Goal: Task Accomplishment & Management: Use online tool/utility

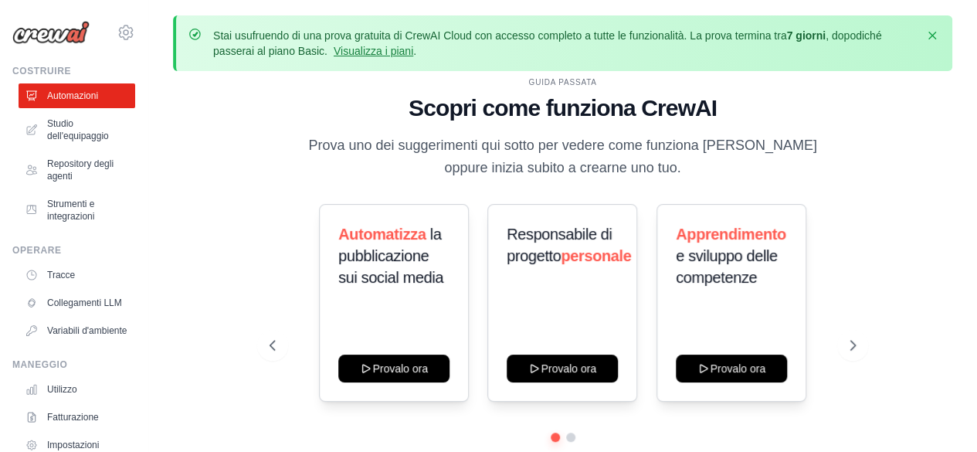
scroll to position [68, 0]
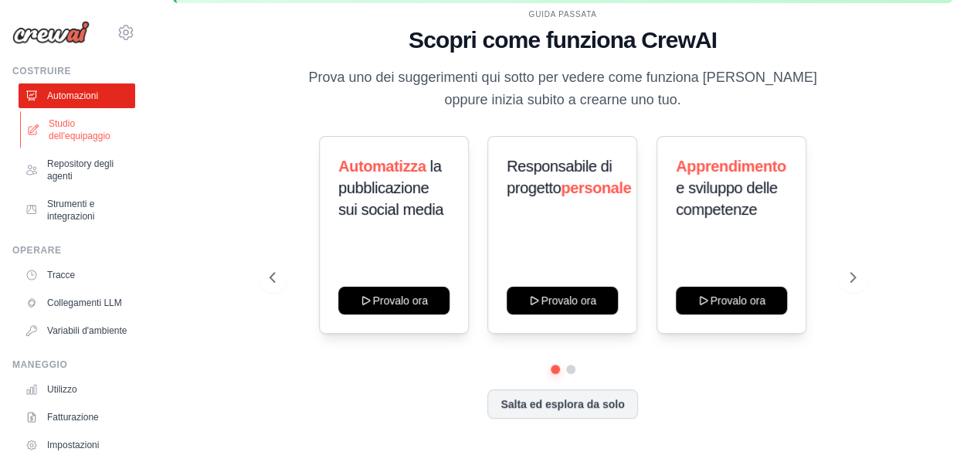
click at [75, 118] on font "Studio dell'equipaggio" at bounding box center [90, 129] width 82 height 25
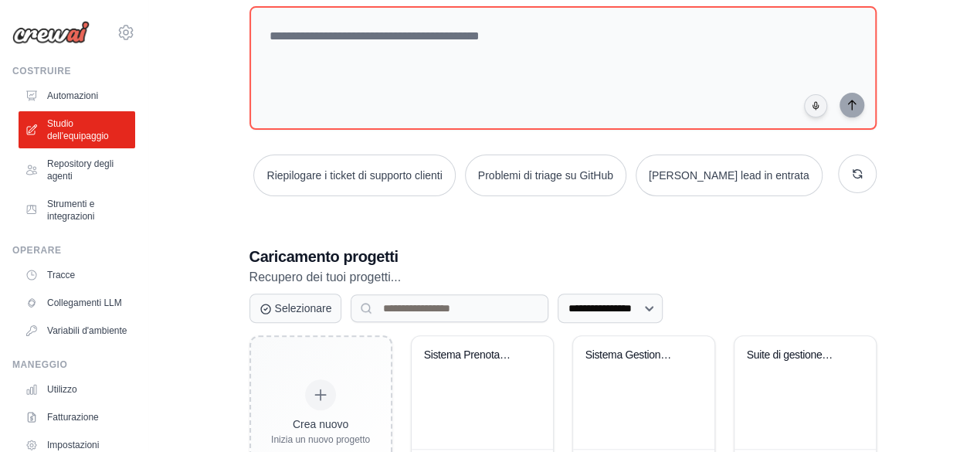
scroll to position [237, 0]
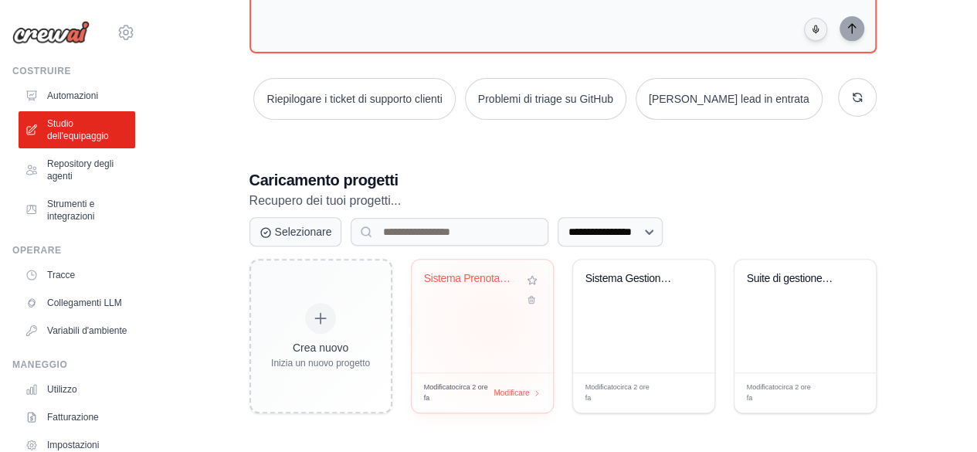
click at [491, 321] on div "Sistema Prenotazioni Salone Beauty" at bounding box center [482, 316] width 141 height 113
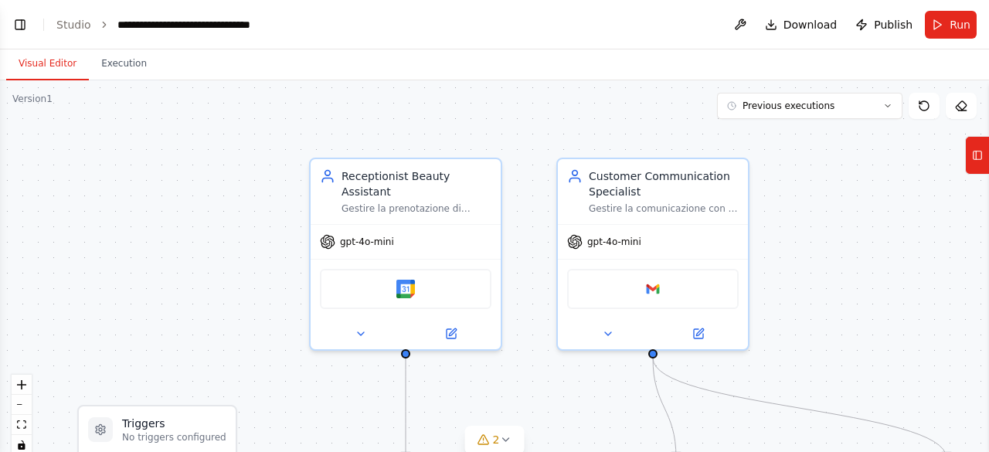
scroll to position [2160, 0]
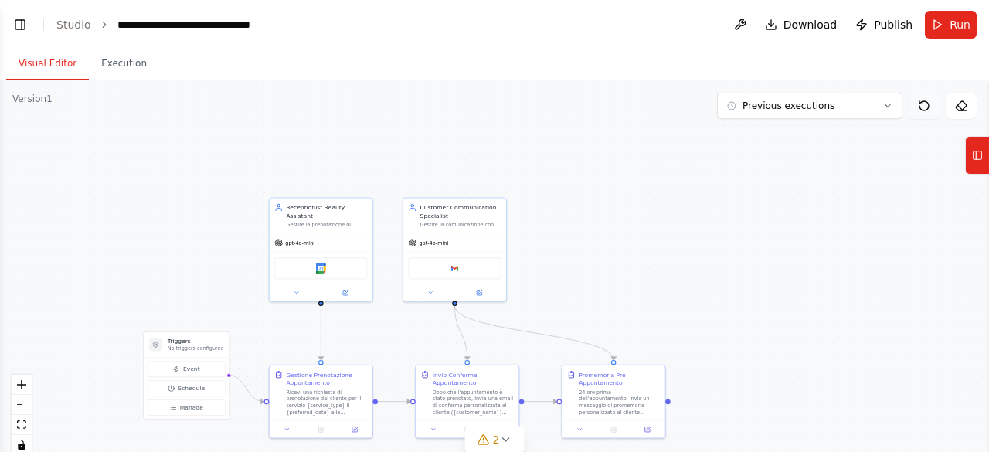
click at [927, 113] on button at bounding box center [924, 106] width 31 height 26
click at [923, 97] on button at bounding box center [924, 106] width 31 height 26
click at [886, 105] on icon at bounding box center [888, 106] width 5 height 2
click at [889, 103] on icon at bounding box center [887, 105] width 9 height 9
click at [128, 83] on div ".deletable-edge-delete-btn { width: 20px; height: 20px; border: 0px solid #ffff…" at bounding box center [494, 273] width 989 height 386
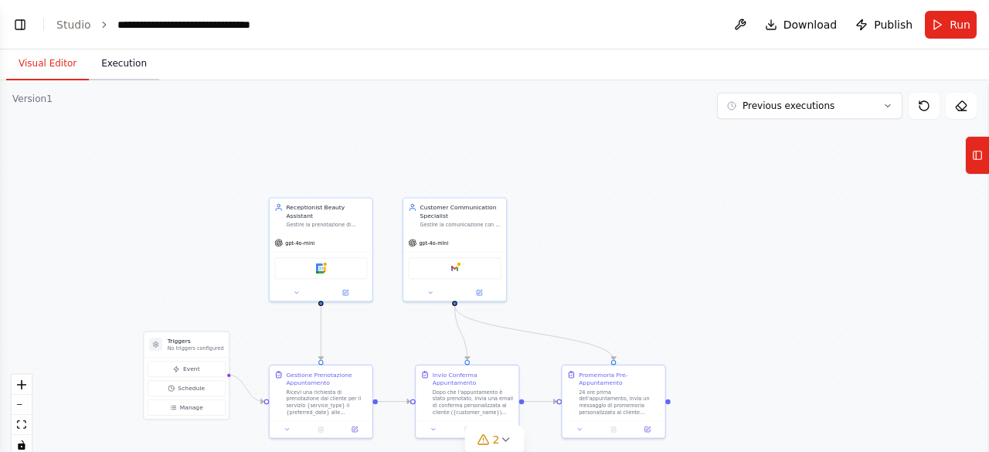
click at [126, 75] on button "Execution" at bounding box center [124, 64] width 70 height 32
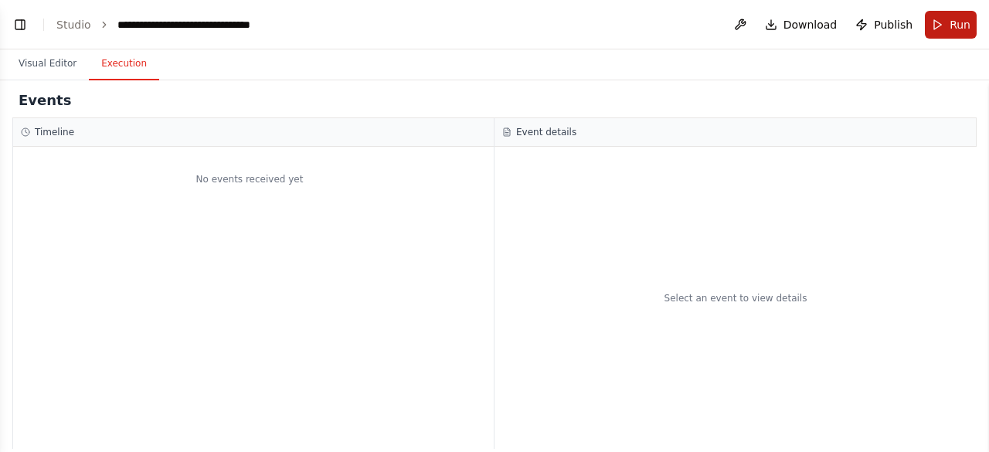
click at [961, 23] on span "Run" at bounding box center [960, 24] width 21 height 15
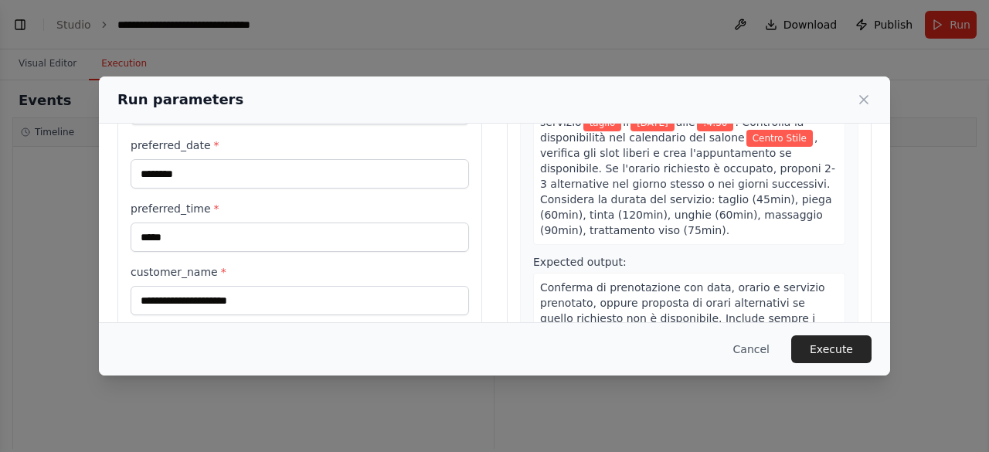
scroll to position [161, 0]
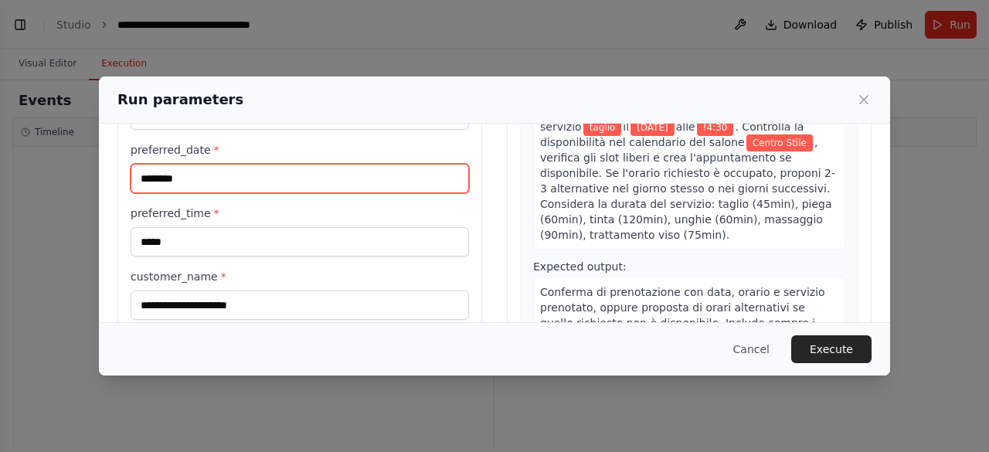
click at [153, 177] on input "********" at bounding box center [300, 178] width 338 height 29
type input "********"
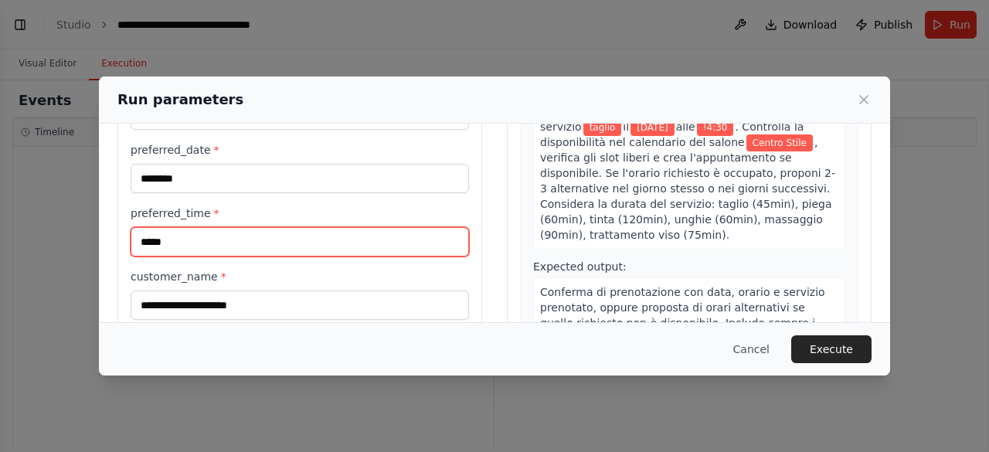
click at [142, 242] on input "*****" at bounding box center [300, 241] width 338 height 29
type input "*****"
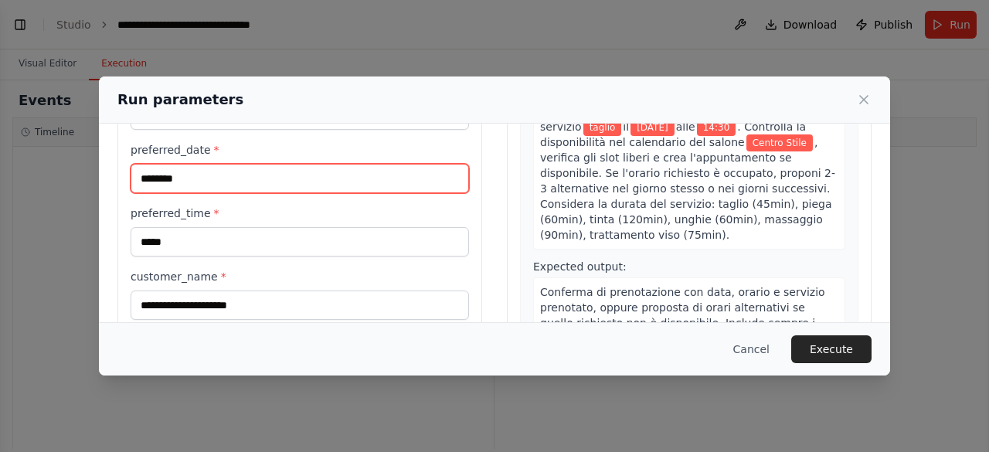
click at [151, 177] on input "********" at bounding box center [300, 178] width 338 height 29
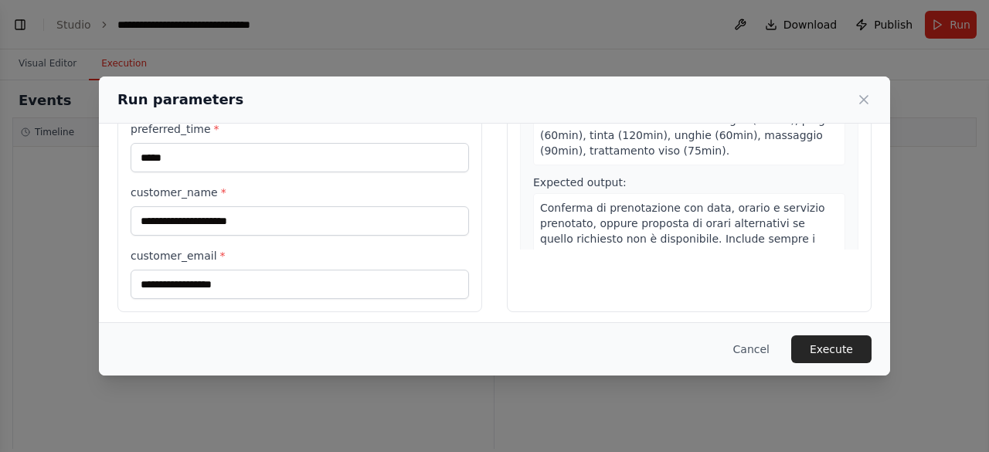
scroll to position [245, 0]
drag, startPoint x: 208, startPoint y: 186, endPoint x: 110, endPoint y: 185, distance: 98.1
click at [110, 185] on div "**********" at bounding box center [494, 105] width 791 height 453
copy label "customer_name"
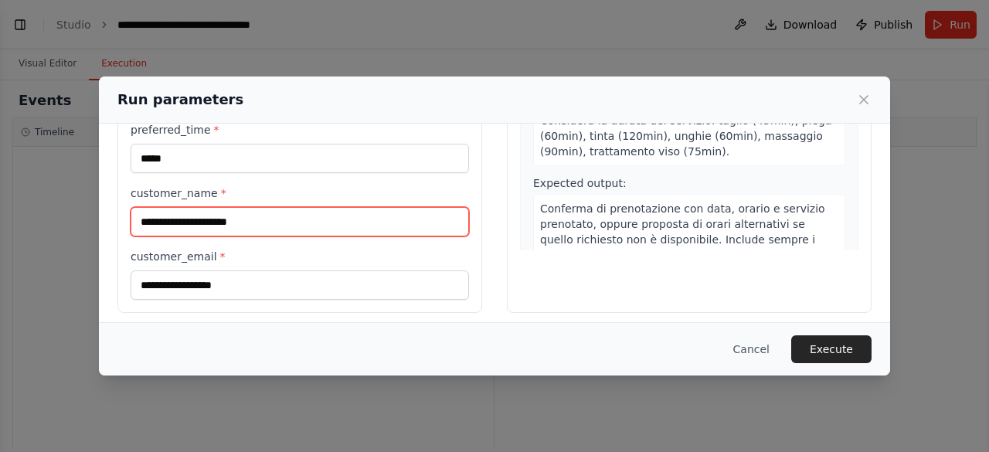
click at [249, 211] on input "customer_name *" at bounding box center [300, 221] width 338 height 29
type input "**********"
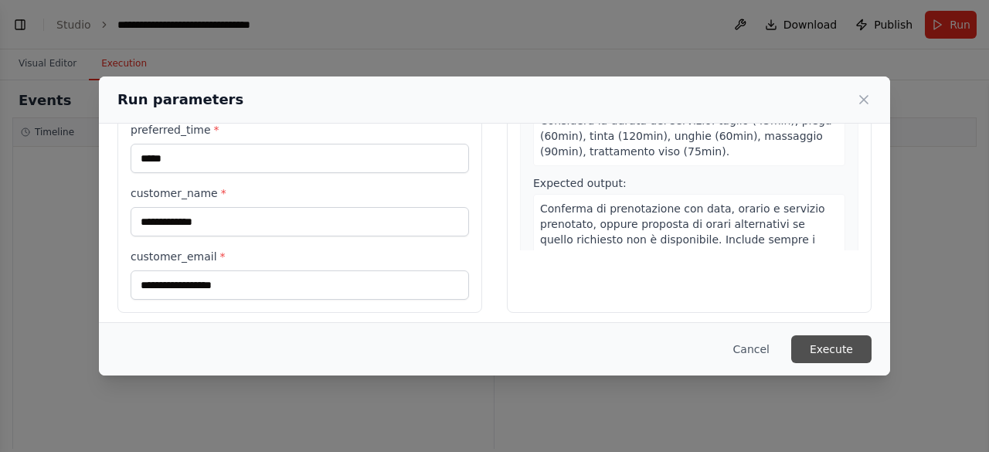
click at [838, 345] on button "Execute" at bounding box center [831, 349] width 80 height 28
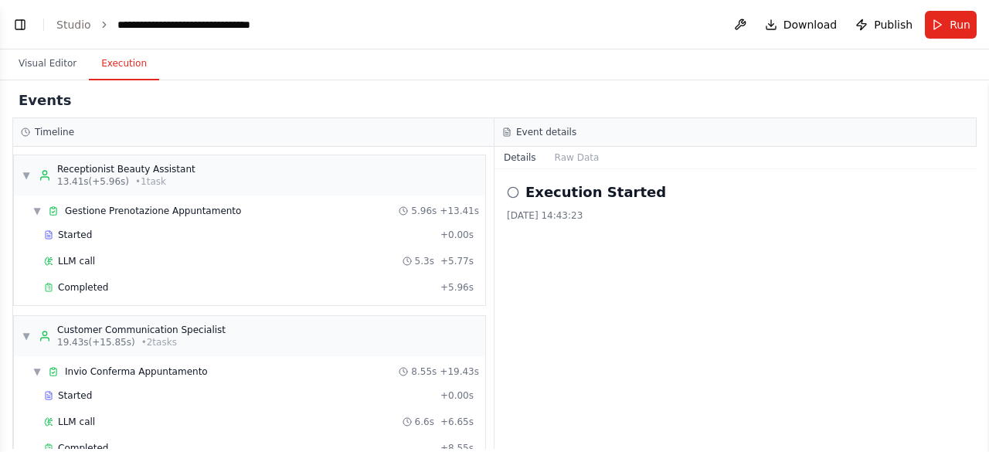
scroll to position [1, 0]
click at [42, 373] on div "▼ Invio Conferma Appuntamento" at bounding box center [119, 371] width 175 height 12
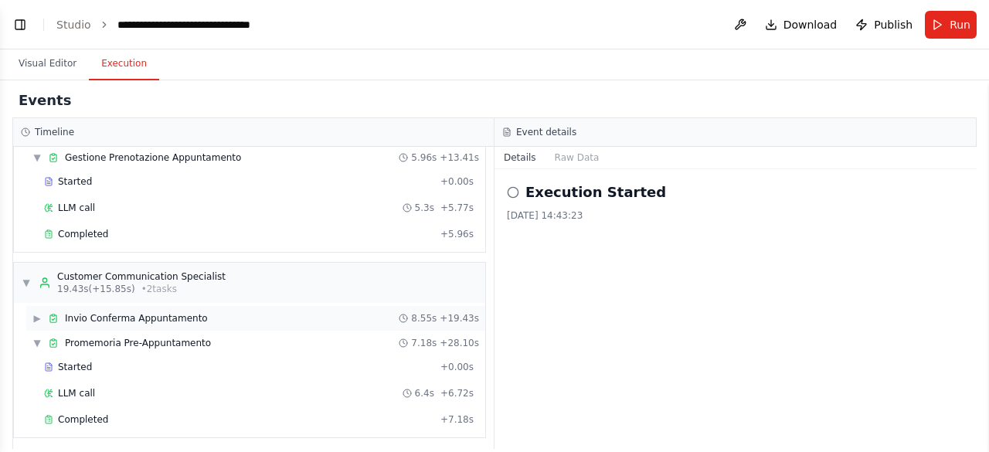
scroll to position [54, 0]
click at [100, 336] on span "Promemoria Pre-Appuntamento" at bounding box center [138, 342] width 146 height 12
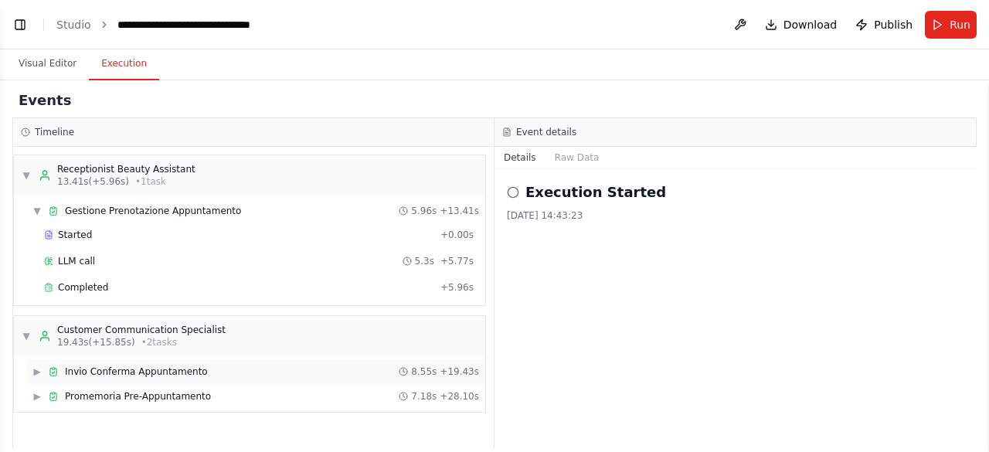
click at [34, 369] on span "▶" at bounding box center [36, 371] width 9 height 12
click at [748, 32] on button at bounding box center [740, 25] width 25 height 28
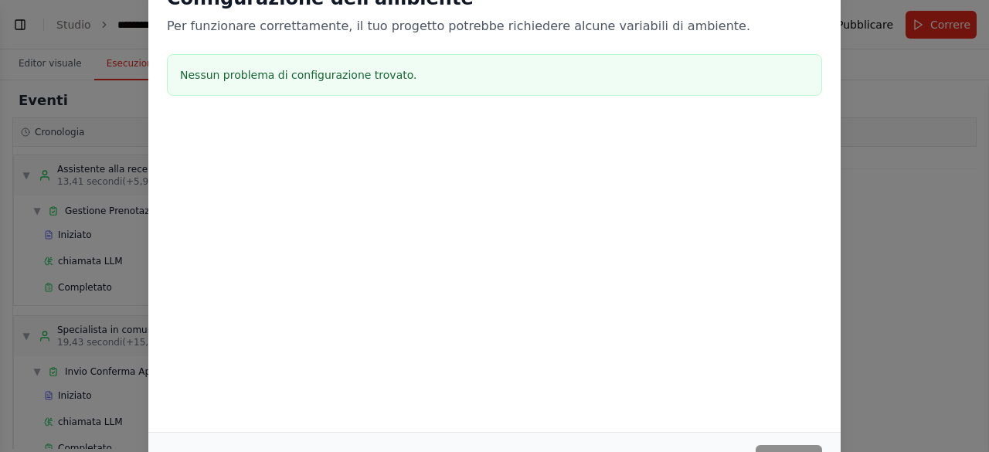
scroll to position [2272, 0]
click at [606, 143] on div at bounding box center [494, 198] width 692 height 155
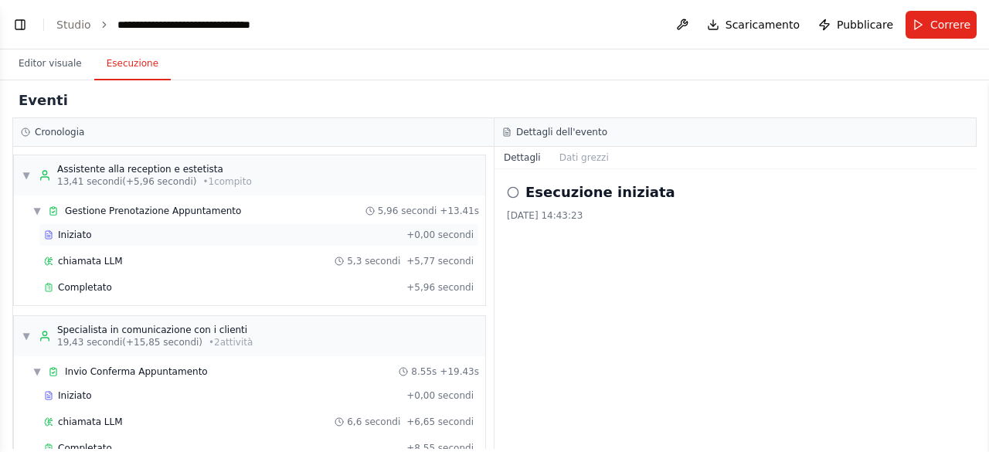
scroll to position [54, 0]
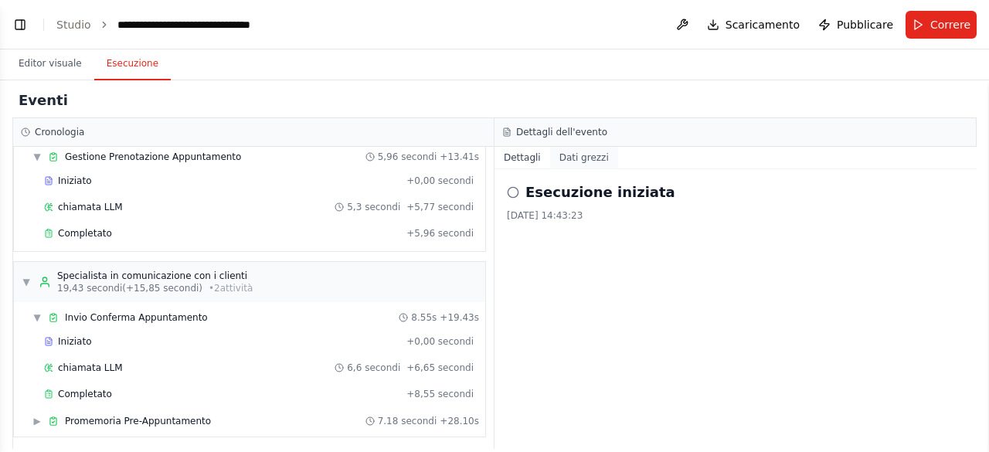
click at [589, 161] on font "Dati grezzi" at bounding box center [583, 157] width 49 height 11
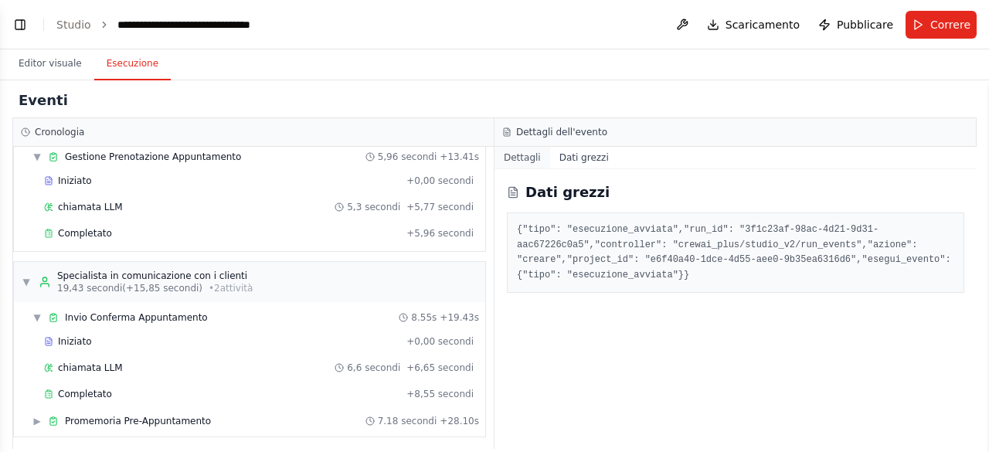
click at [521, 168] on button "Dettagli" at bounding box center [523, 158] width 56 height 22
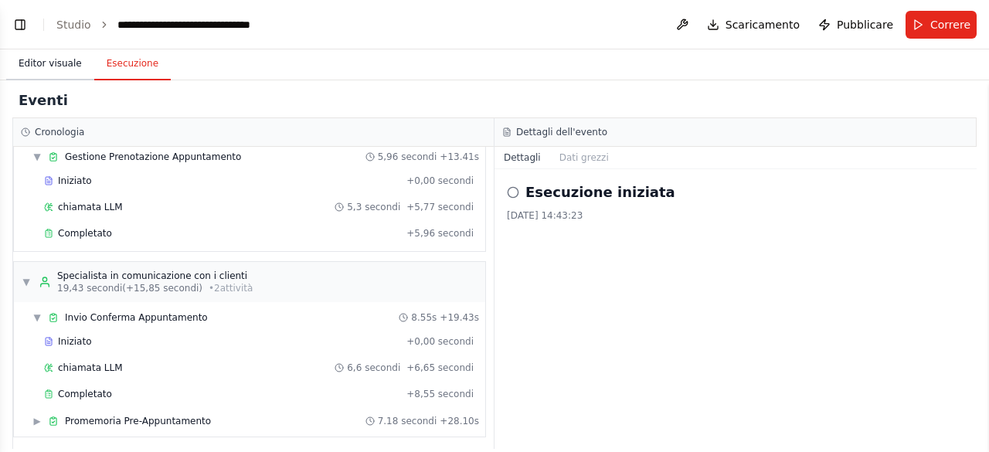
click at [66, 62] on font "Editor visuale" at bounding box center [50, 63] width 63 height 11
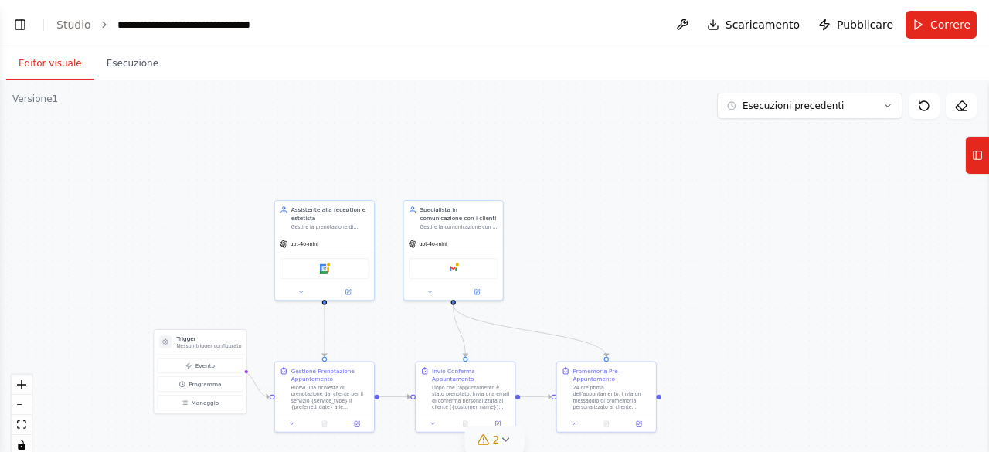
click at [502, 439] on icon at bounding box center [505, 439] width 6 height 3
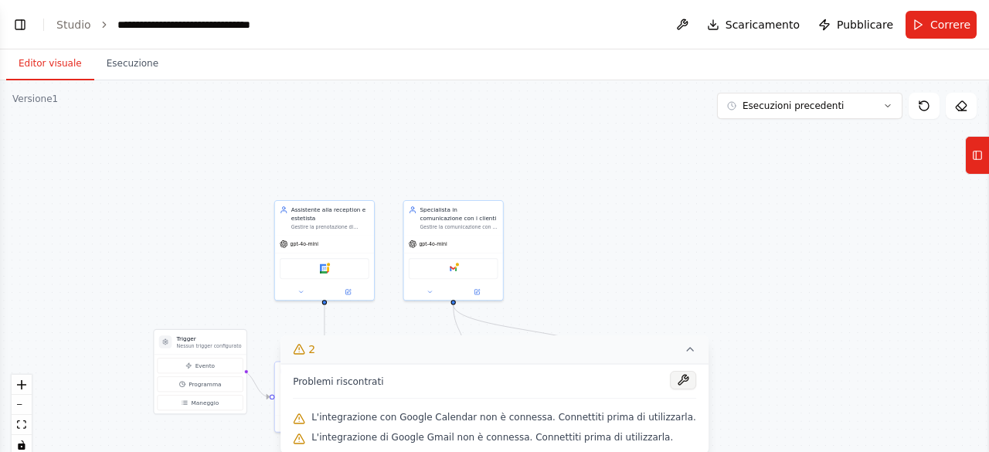
click at [671, 373] on div at bounding box center [683, 381] width 26 height 21
click at [670, 380] on button at bounding box center [683, 380] width 26 height 19
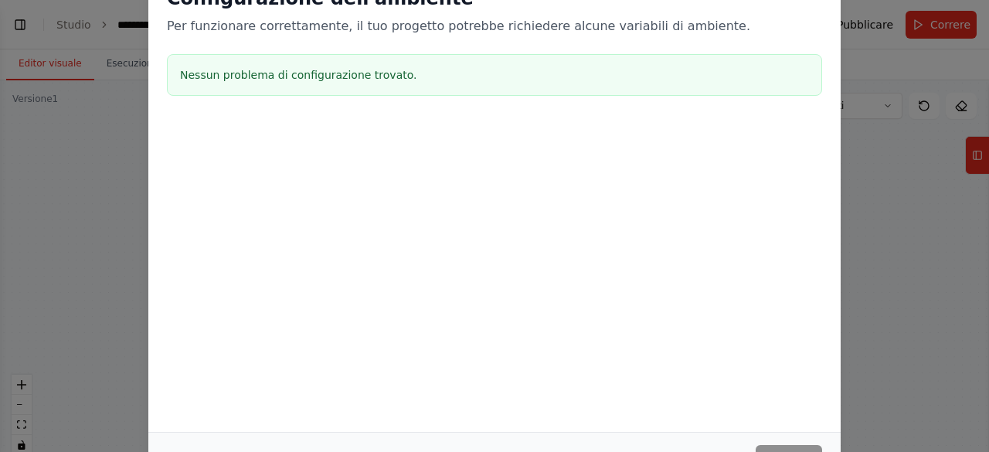
click at [885, 266] on div "Configurazione dell'ambiente Per funzionare correttamente, il tuo progetto potr…" at bounding box center [494, 226] width 989 height 452
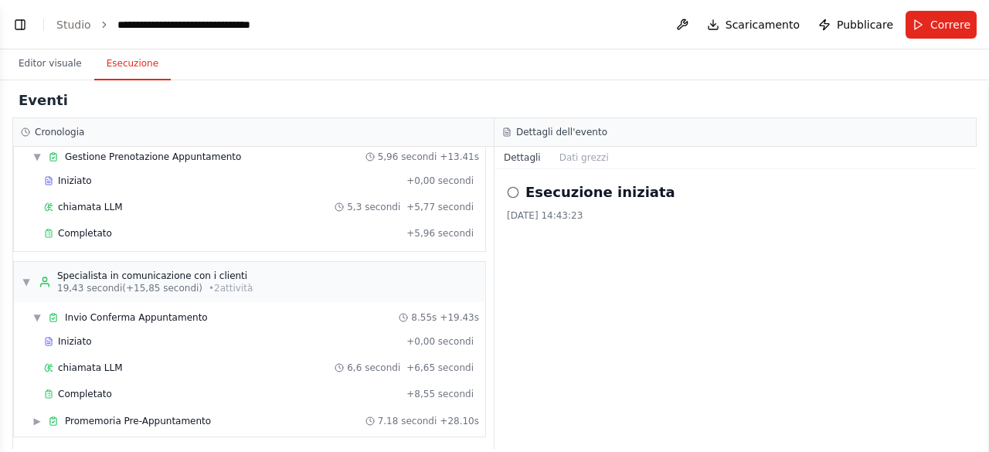
click at [130, 62] on font "Esecuzione" at bounding box center [133, 63] width 52 height 11
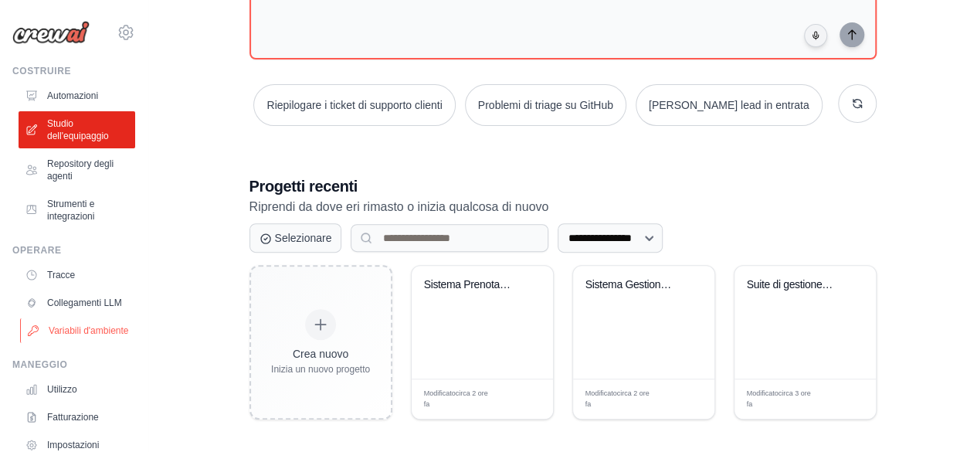
scroll to position [111, 0]
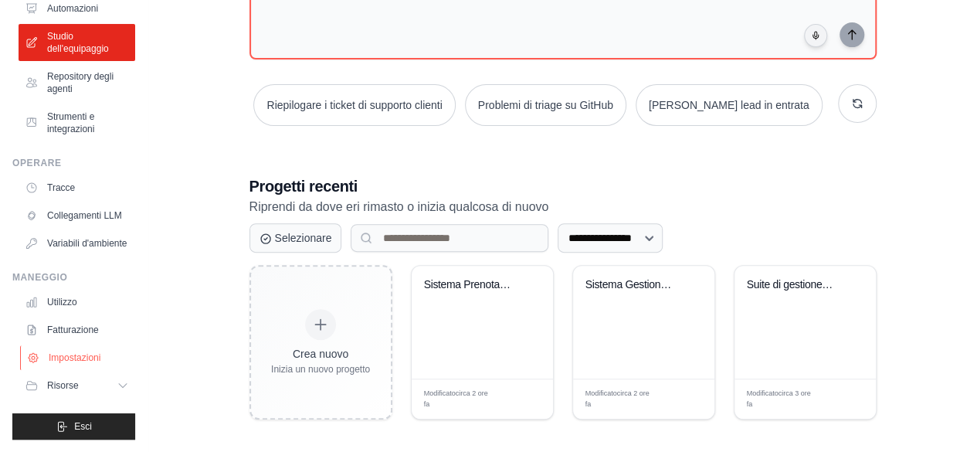
click at [85, 356] on font "Impostazioni" at bounding box center [75, 357] width 52 height 11
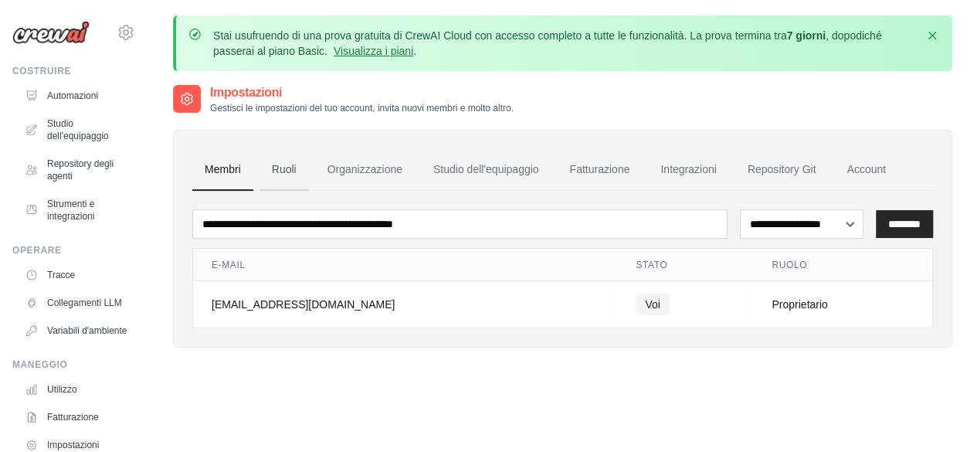
click at [280, 164] on font "Ruoli" at bounding box center [284, 169] width 25 height 12
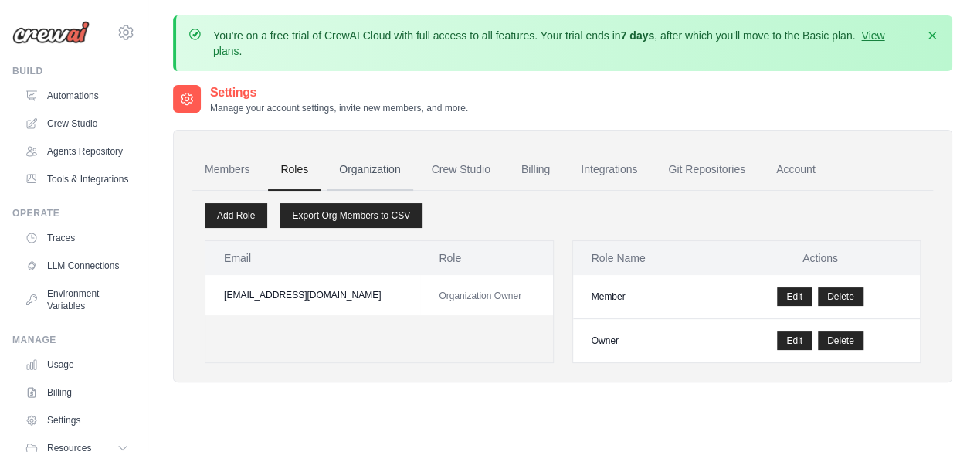
click at [365, 163] on link "Organization" at bounding box center [370, 170] width 86 height 42
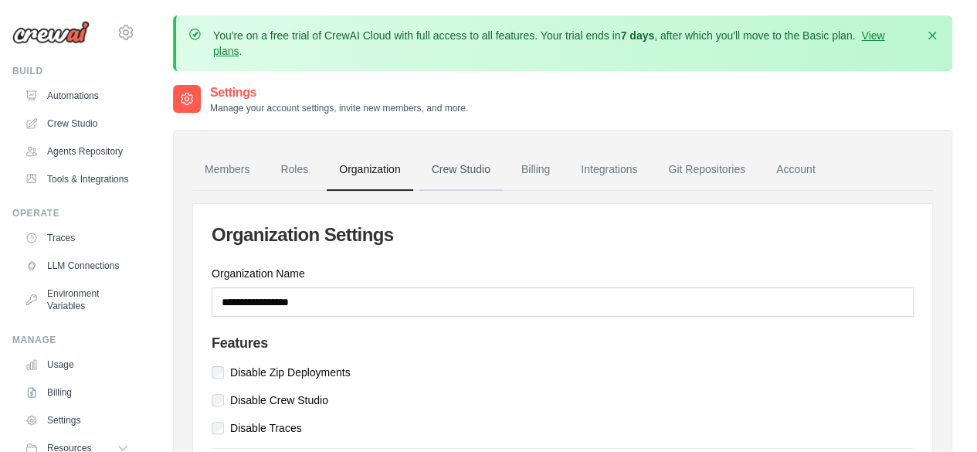
click at [463, 174] on link "Crew Studio" at bounding box center [461, 170] width 83 height 42
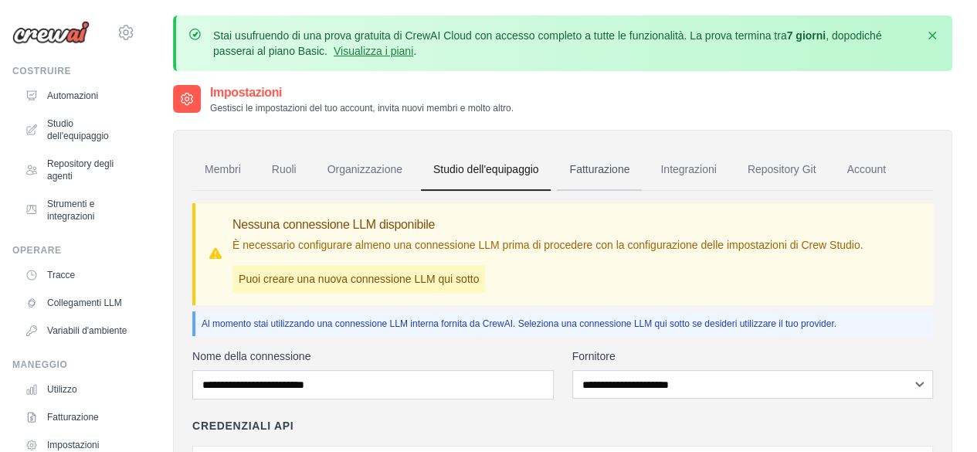
click at [586, 170] on font "Fatturazione" at bounding box center [599, 169] width 60 height 12
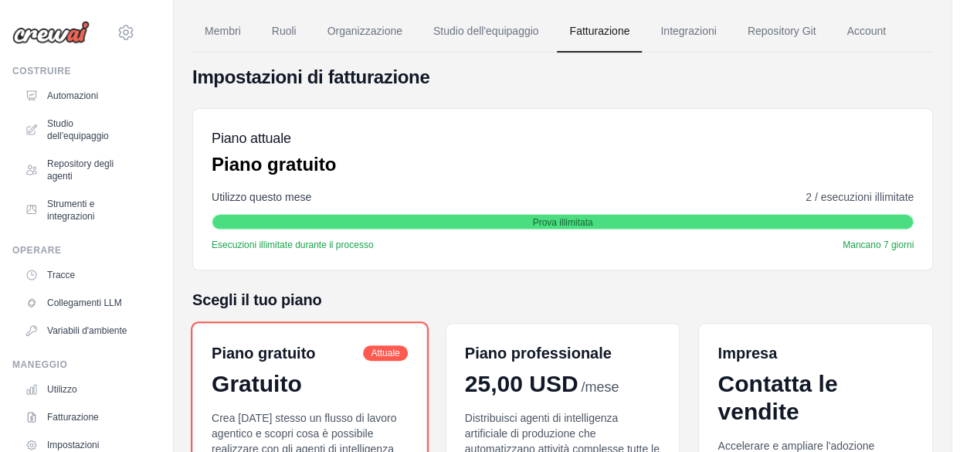
scroll to position [136, 0]
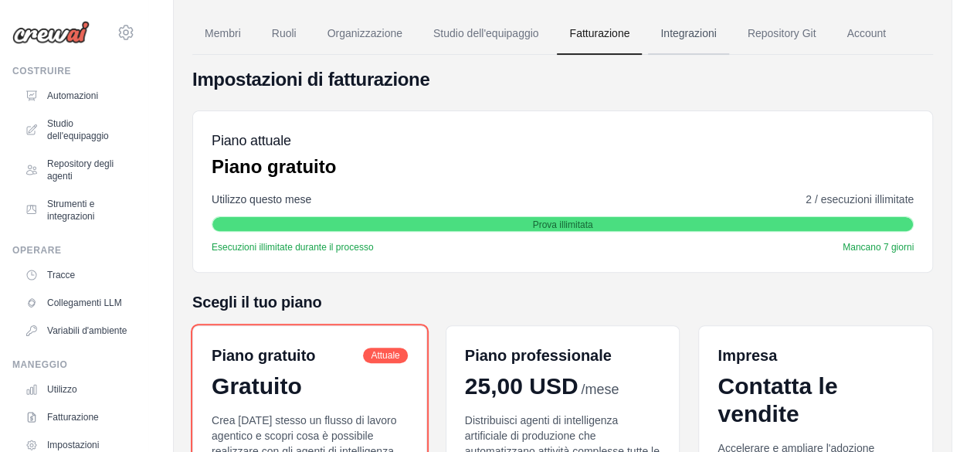
click at [699, 28] on font "Integrazioni" at bounding box center [689, 33] width 56 height 12
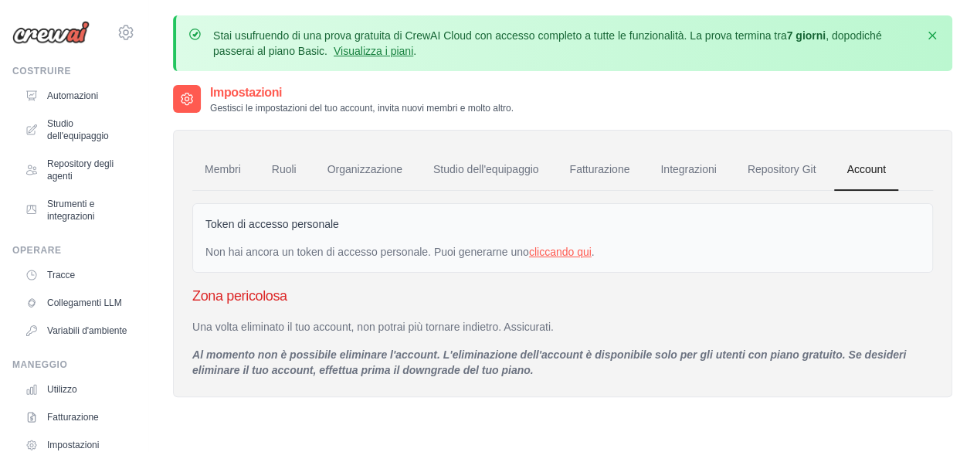
click at [564, 250] on font "cliccando qui" at bounding box center [560, 252] width 63 height 12
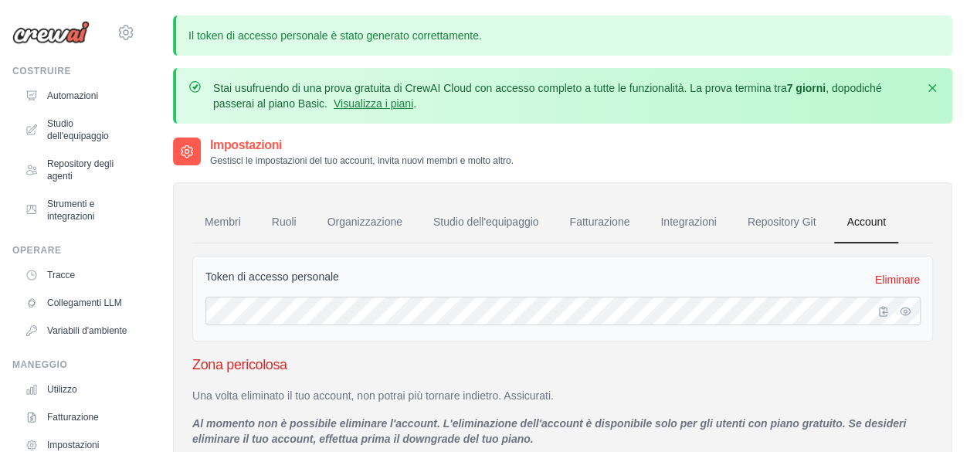
click at [564, 250] on div "Token di accesso personale Eliminare Zona pericolosa Una volta eliminato il tuo…" at bounding box center [562, 344] width 741 height 203
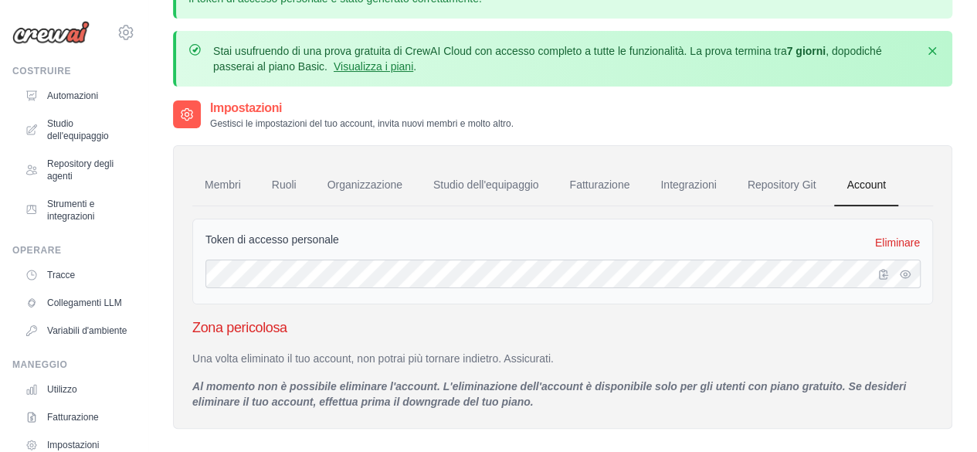
scroll to position [55, 0]
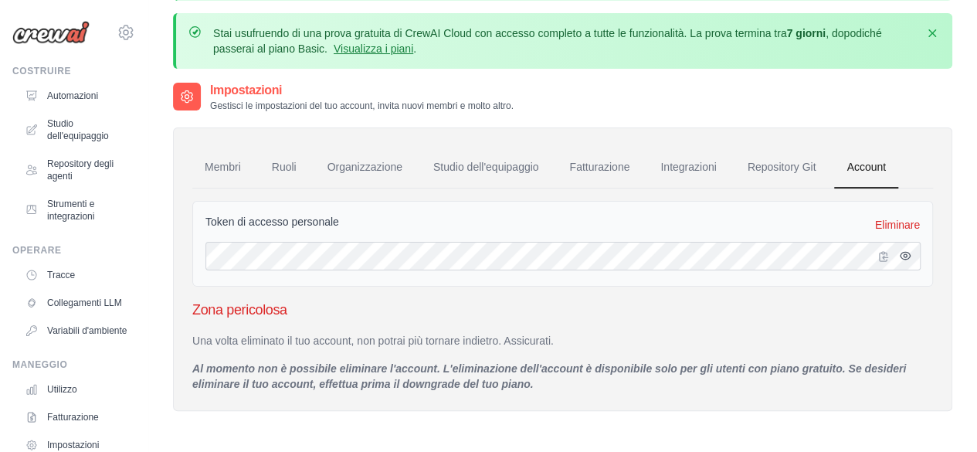
click at [899, 250] on icon "button" at bounding box center [905, 256] width 12 height 12
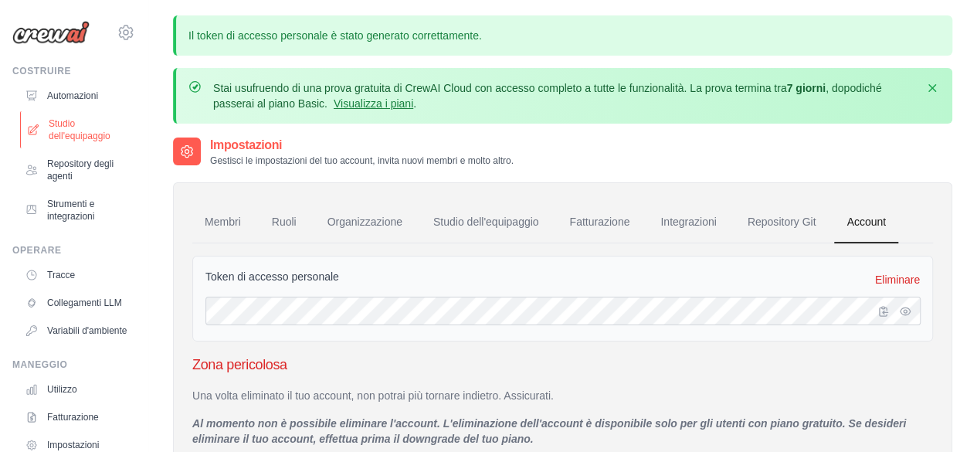
scroll to position [111, 0]
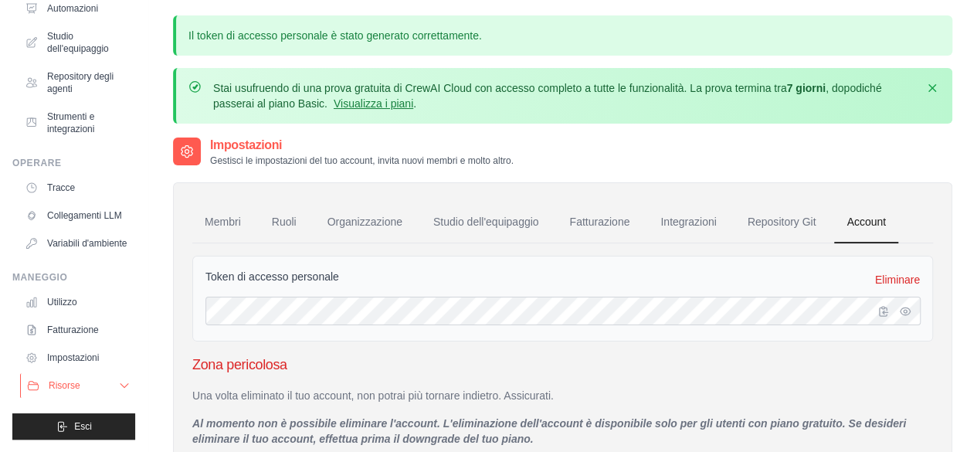
click at [104, 396] on button "Risorse" at bounding box center [78, 385] width 117 height 25
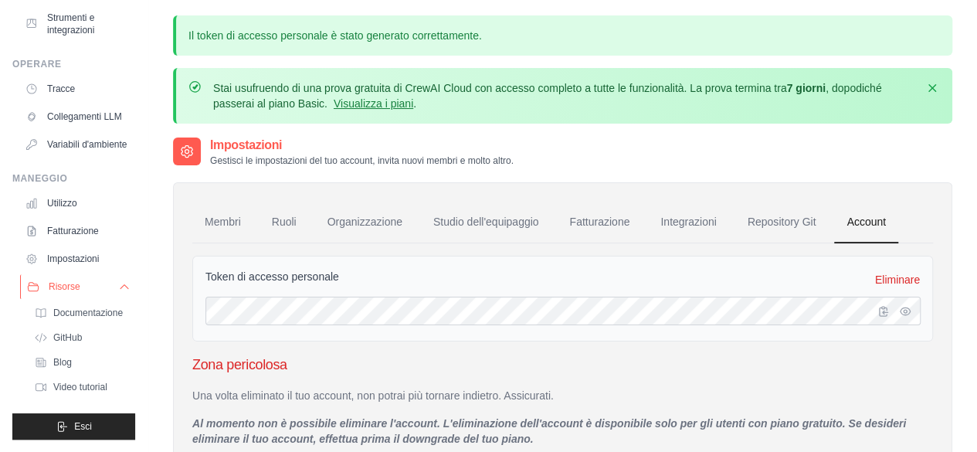
scroll to position [209, 0]
click at [104, 396] on link "Video tutorial" at bounding box center [81, 387] width 107 height 22
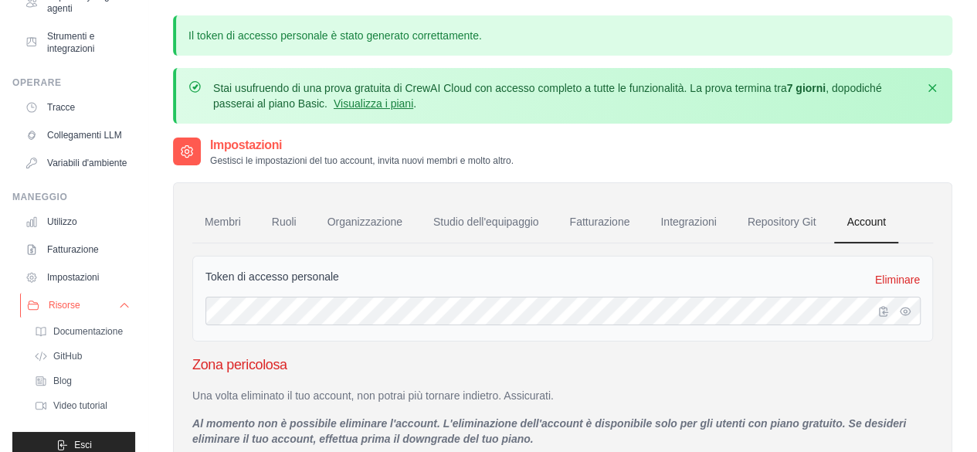
scroll to position [162, 0]
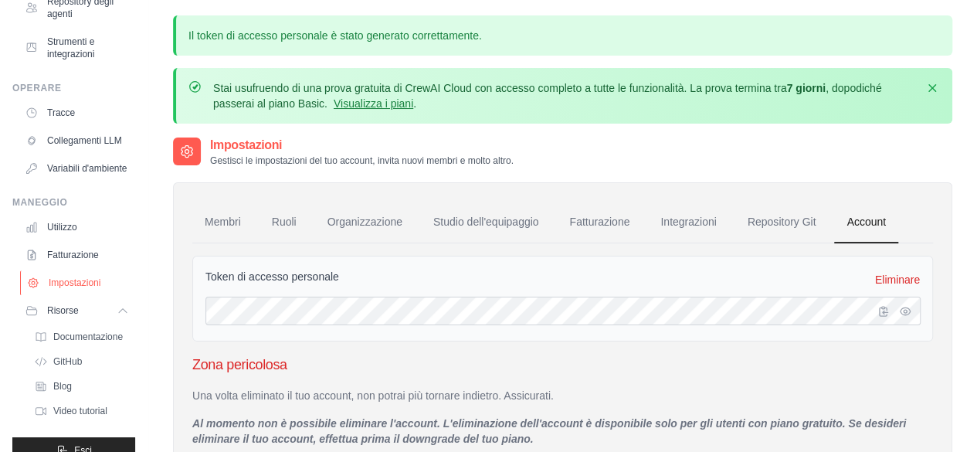
click at [84, 295] on link "Impostazioni" at bounding box center [78, 282] width 117 height 25
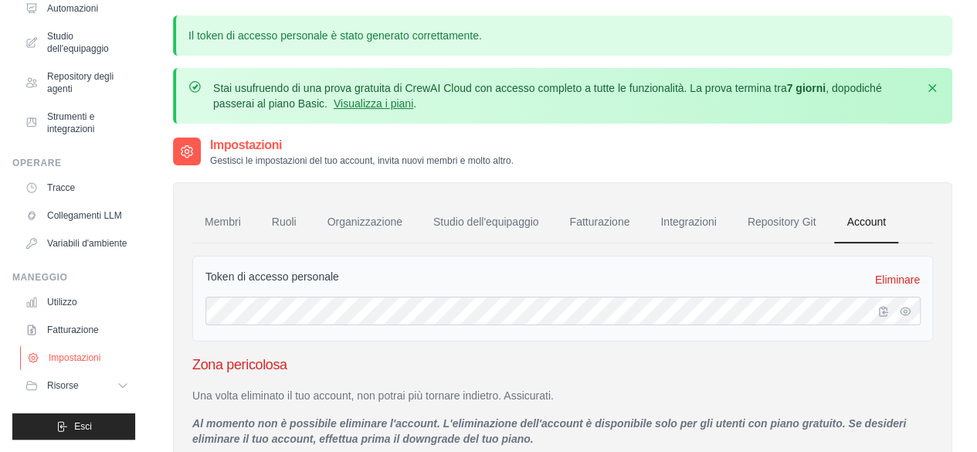
scroll to position [111, 0]
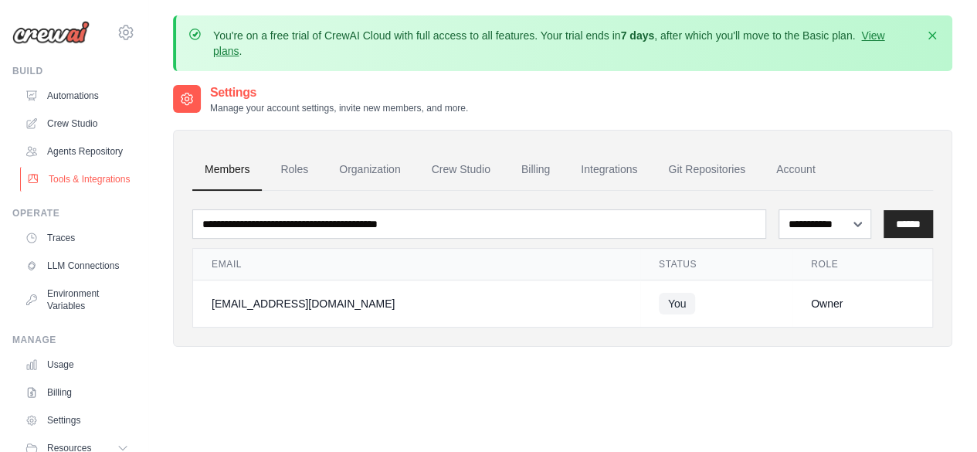
click at [85, 192] on link "Tools & Integrations" at bounding box center [78, 179] width 117 height 25
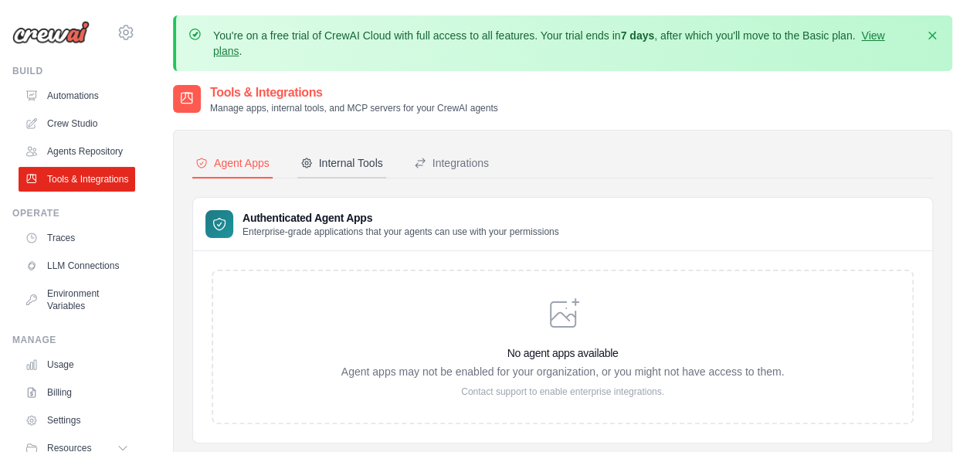
click at [340, 158] on div "Internal Tools" at bounding box center [342, 162] width 83 height 15
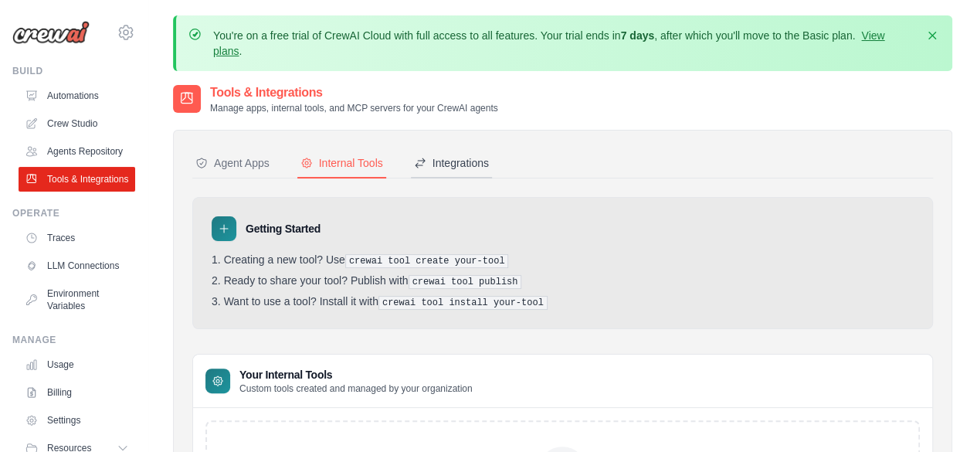
click at [441, 166] on div "Integrations" at bounding box center [451, 162] width 75 height 15
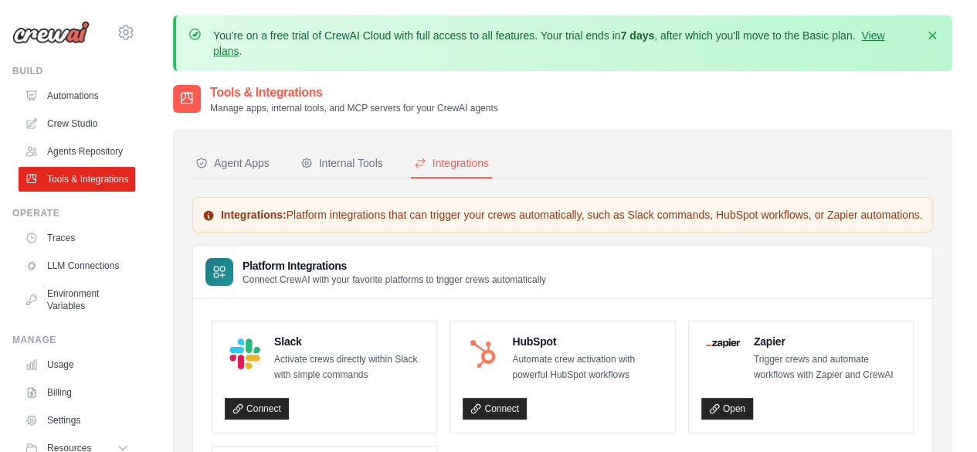
click at [360, 233] on div "Integrations: Platform integrations that can trigger your crews automatically, …" at bounding box center [562, 215] width 741 height 36
click at [117, 33] on icon at bounding box center [126, 32] width 19 height 19
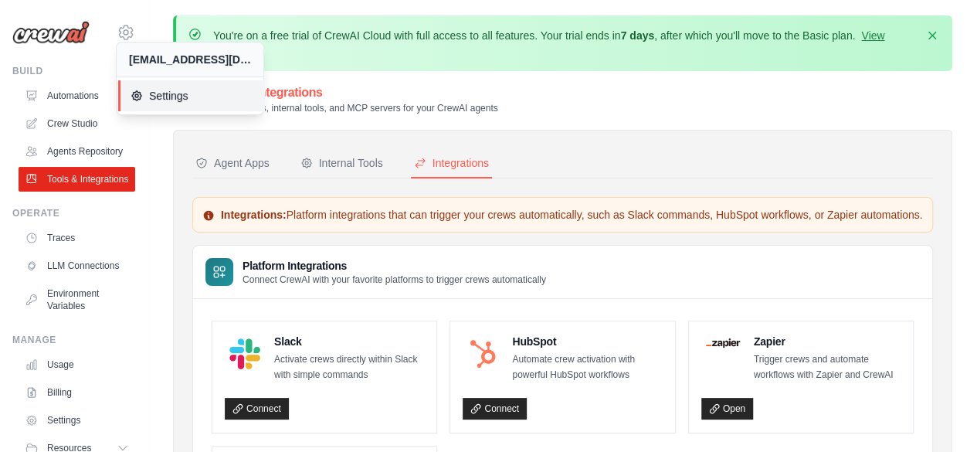
click at [184, 101] on span "Settings" at bounding box center [192, 95] width 122 height 15
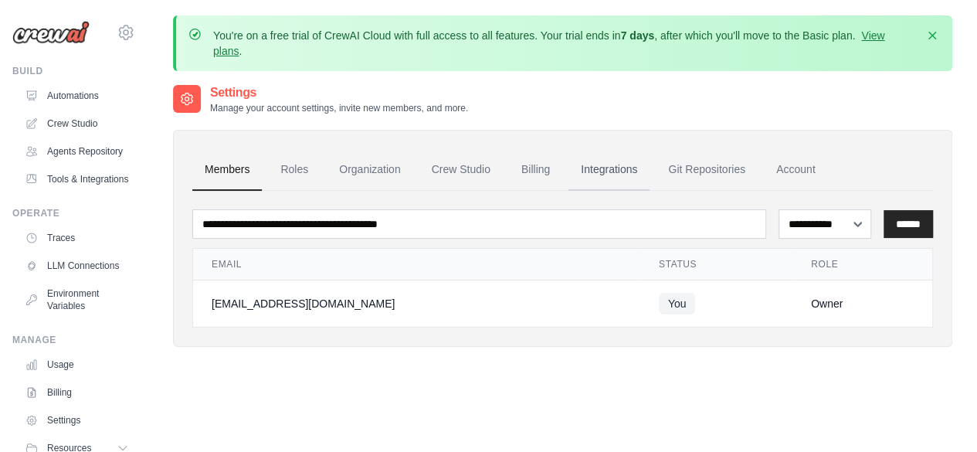
click at [576, 161] on link "Integrations" at bounding box center [609, 170] width 81 height 42
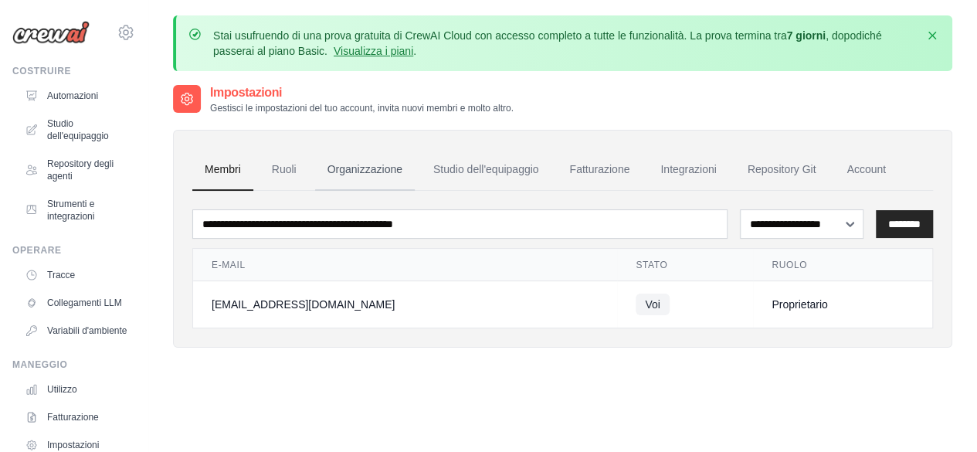
click at [362, 168] on font "Organizzazione" at bounding box center [365, 169] width 75 height 12
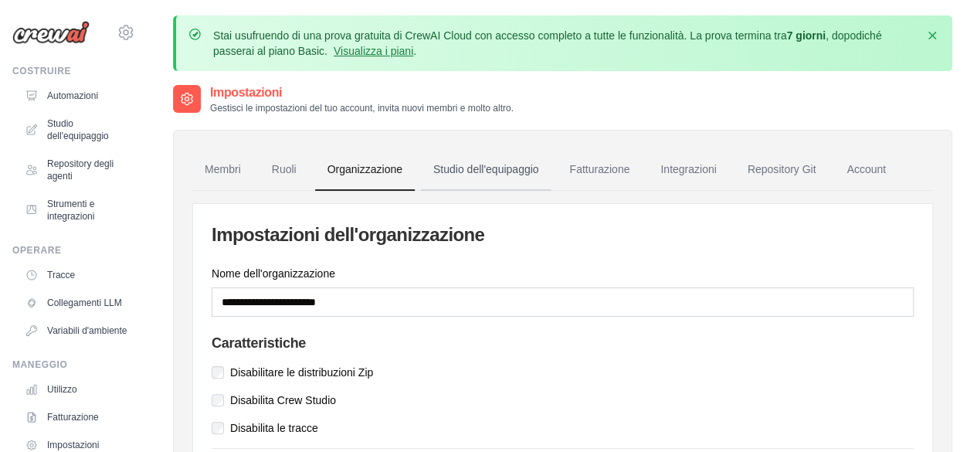
click at [476, 175] on link "Studio dell'equipaggio" at bounding box center [486, 170] width 131 height 42
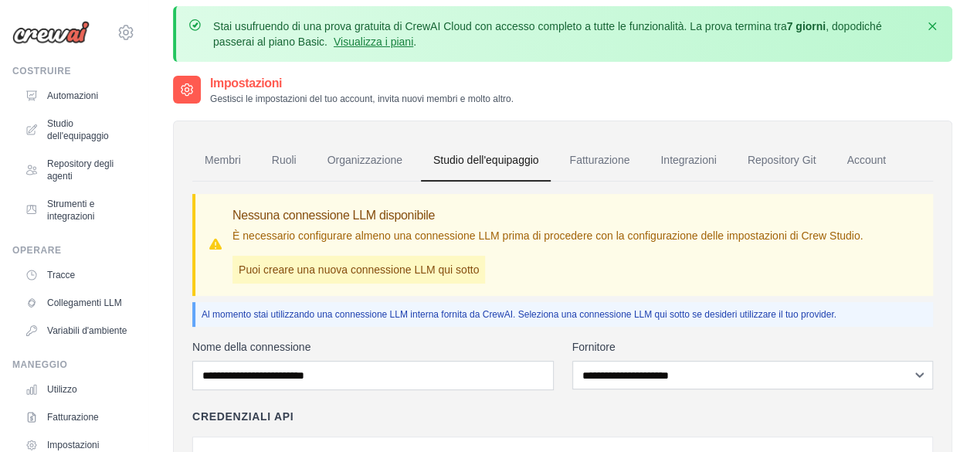
scroll to position [1, 0]
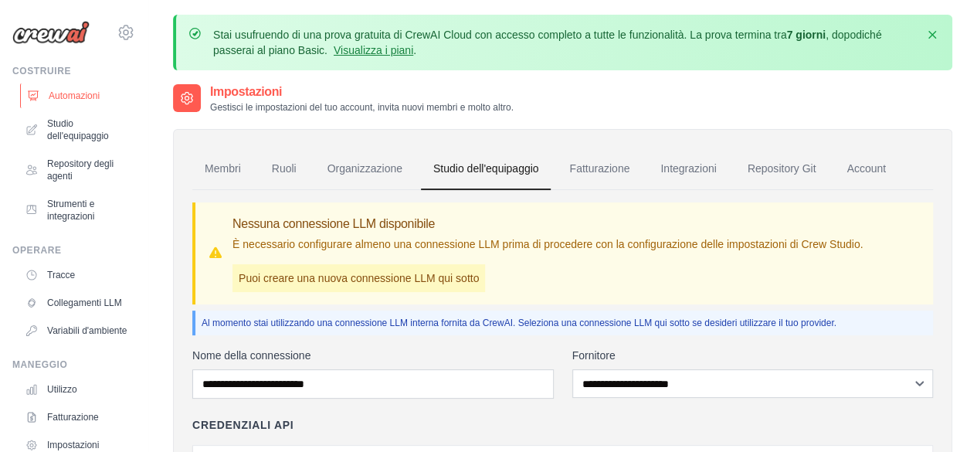
click at [73, 90] on font "Automazioni" at bounding box center [74, 95] width 51 height 11
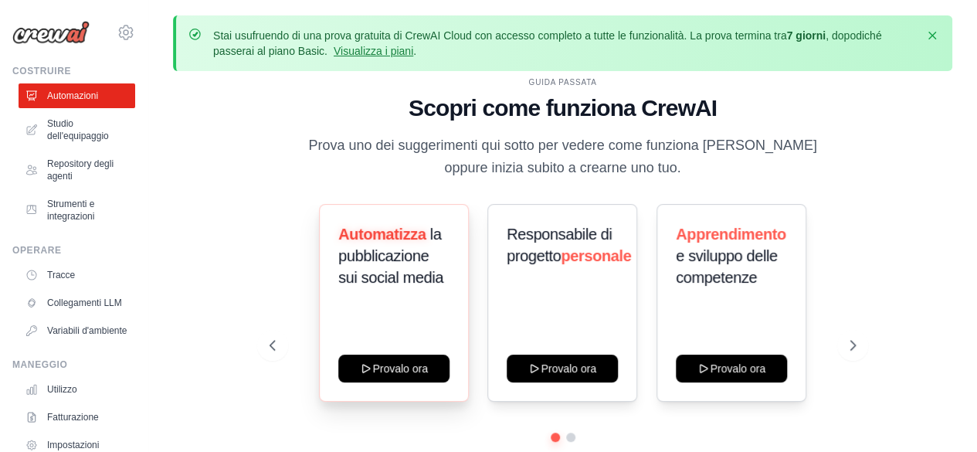
scroll to position [68, 0]
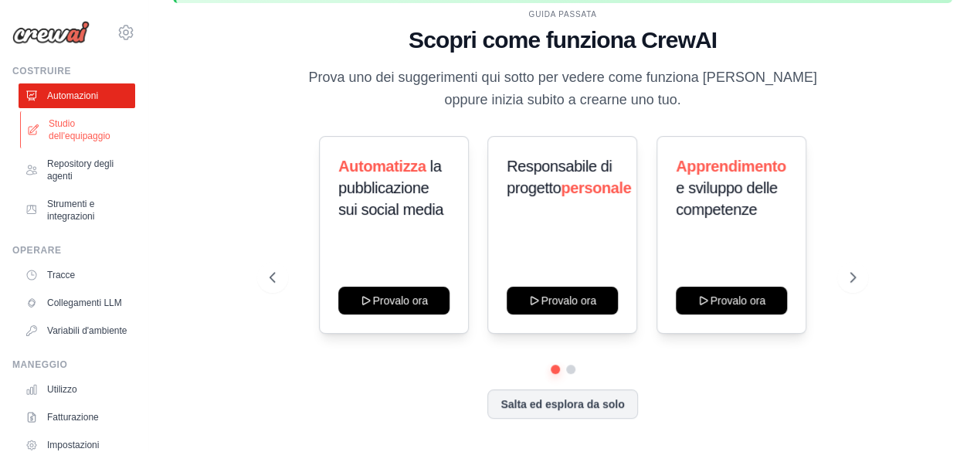
click at [91, 128] on font "Studio dell'equipaggio" at bounding box center [90, 129] width 82 height 25
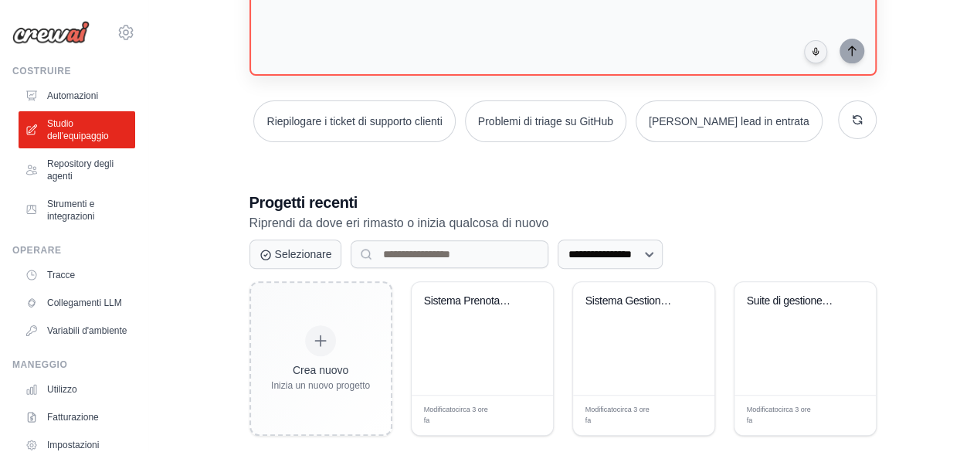
scroll to position [237, 0]
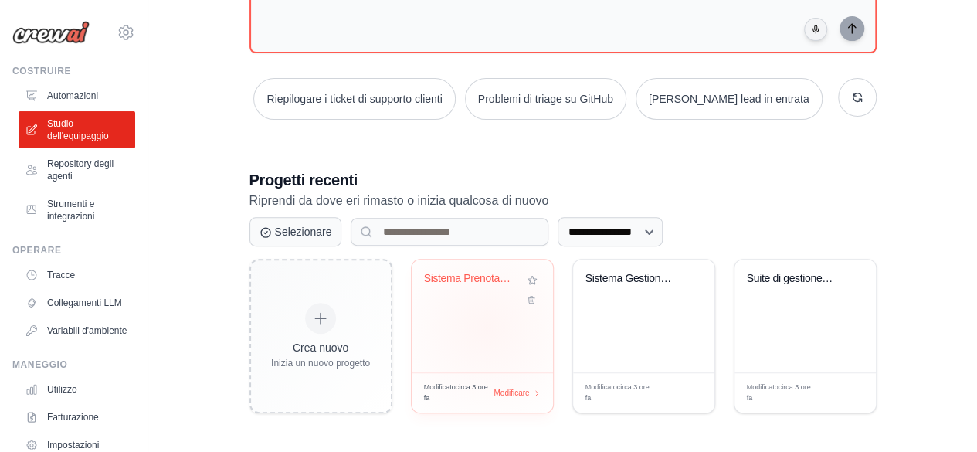
click at [486, 326] on div "Sistema Prenotazioni Salone Beauty" at bounding box center [482, 316] width 141 height 113
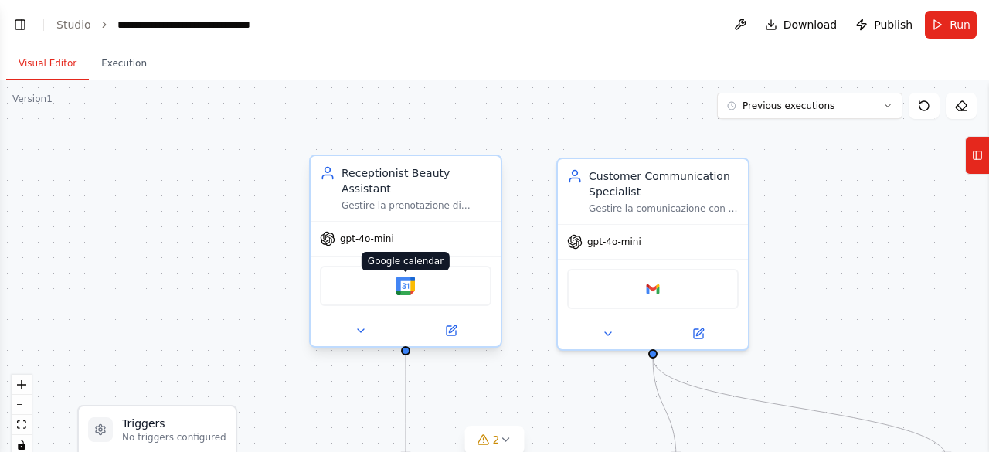
scroll to position [2160, 0]
click at [362, 325] on icon at bounding box center [361, 331] width 12 height 12
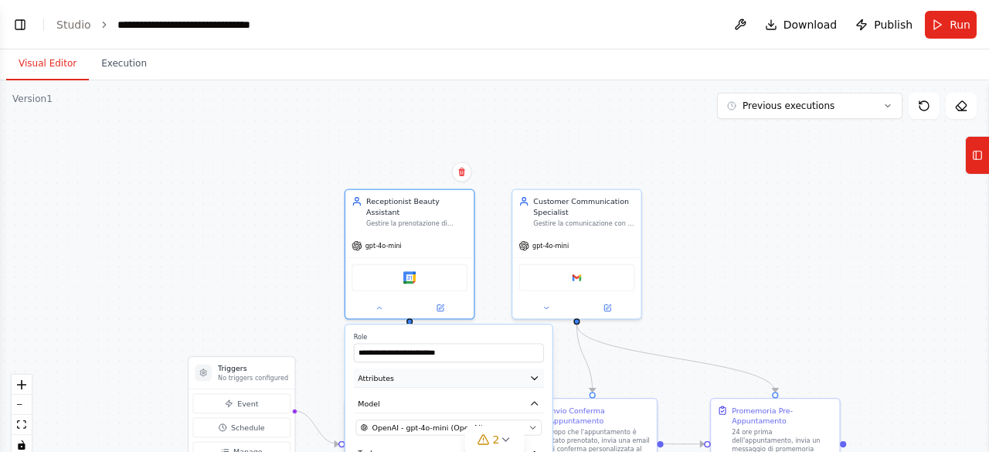
click at [539, 376] on button "Attributes" at bounding box center [449, 378] width 190 height 19
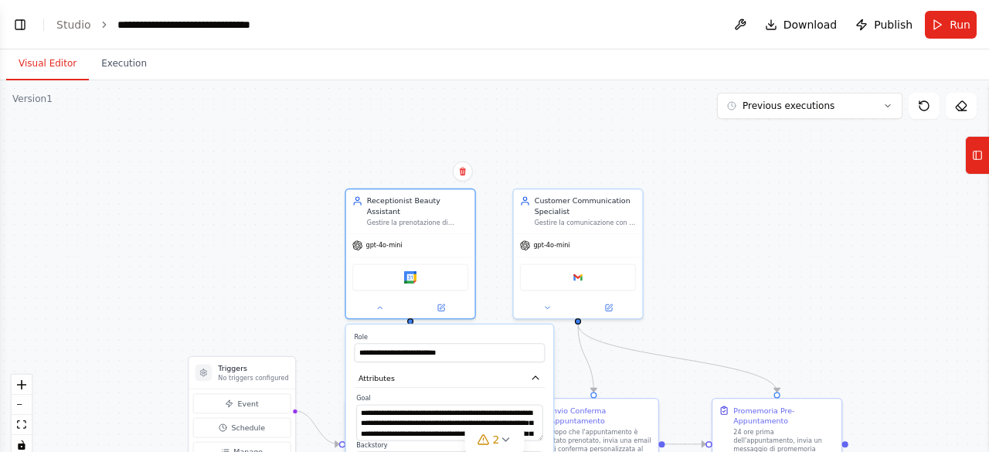
drag, startPoint x: 465, startPoint y: 342, endPoint x: 276, endPoint y: 168, distance: 257.6
click at [276, 168] on div ".deletable-edge-delete-btn { width: 20px; height: 20px; border: 0px solid #ffff…" at bounding box center [494, 273] width 989 height 386
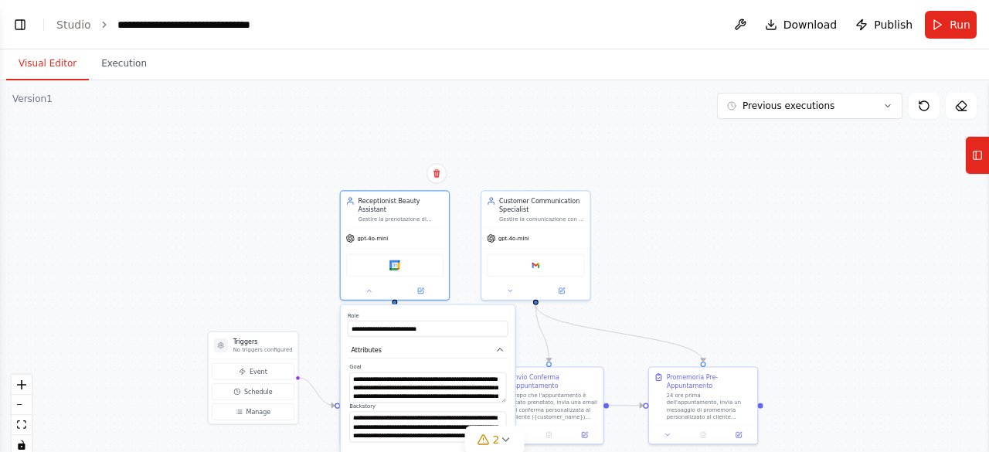
click at [299, 157] on div ".deletable-edge-delete-btn { width: 20px; height: 20px; border: 0px solid #ffff…" at bounding box center [494, 273] width 989 height 386
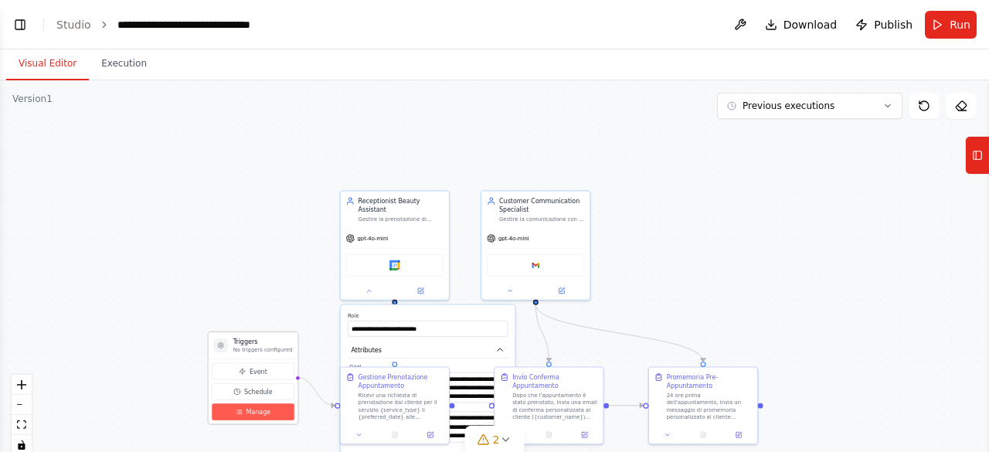
click at [244, 412] on button "Manage" at bounding box center [253, 411] width 82 height 17
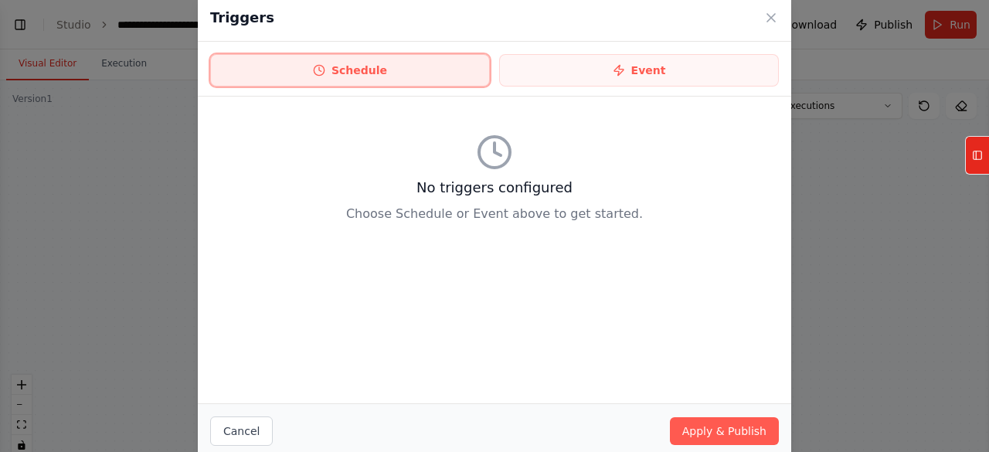
click at [352, 70] on button "Schedule" at bounding box center [350, 70] width 280 height 32
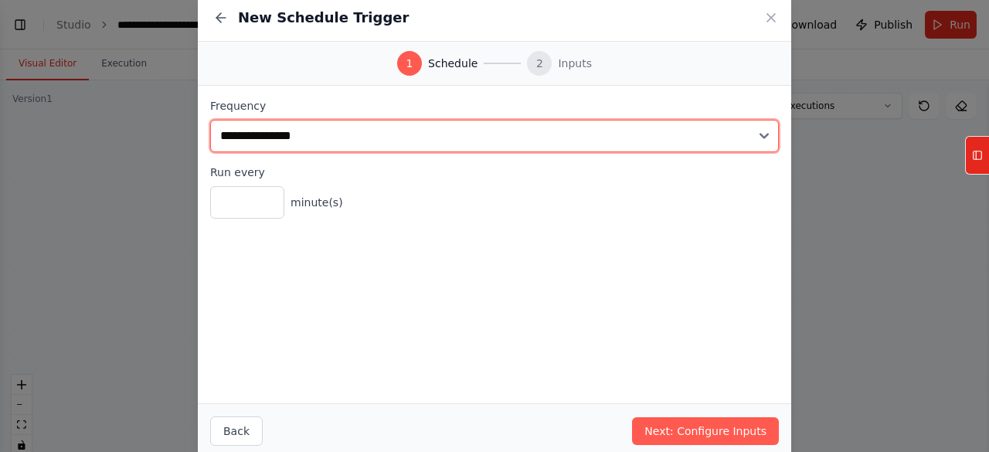
click at [355, 130] on select "**********" at bounding box center [494, 136] width 569 height 32
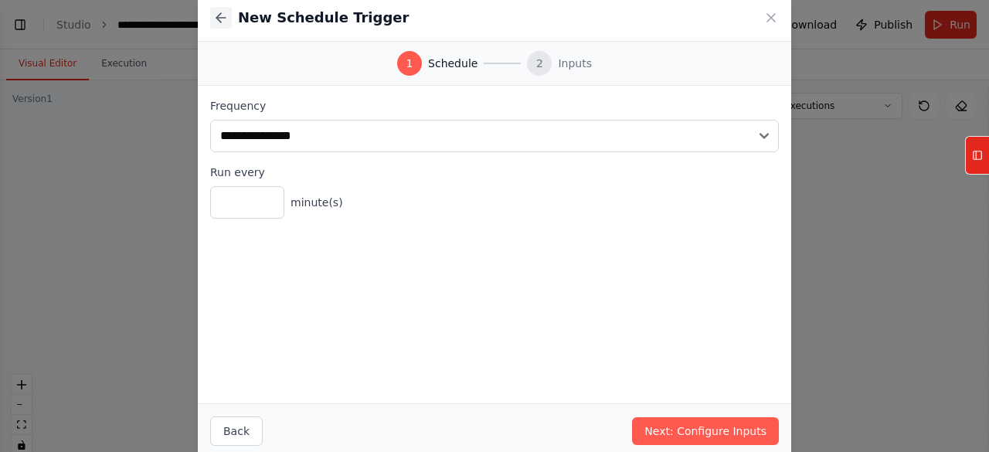
click at [218, 8] on button at bounding box center [221, 18] width 22 height 22
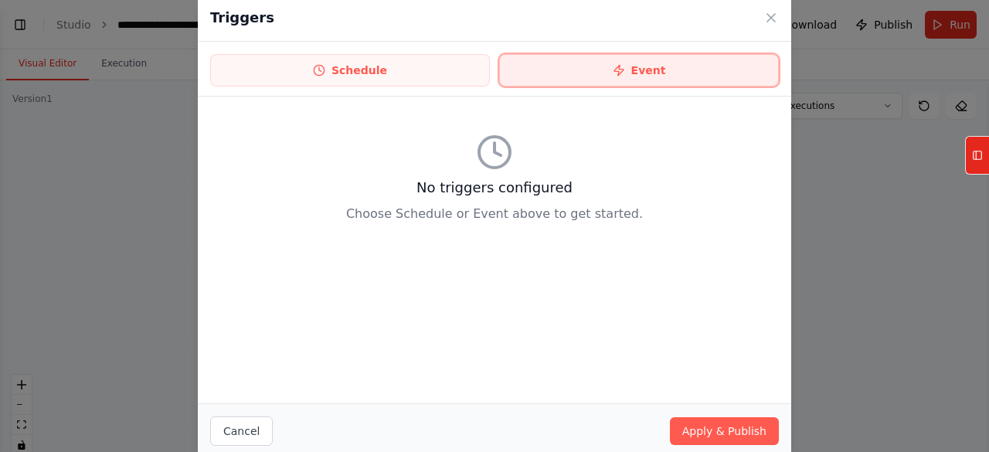
click at [716, 56] on button "Event" at bounding box center [639, 70] width 280 height 32
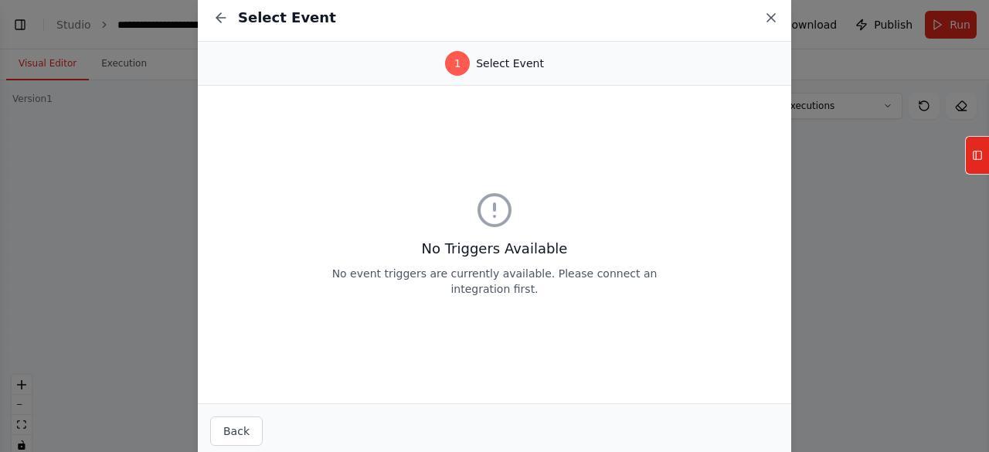
click at [770, 19] on icon at bounding box center [771, 18] width 8 height 8
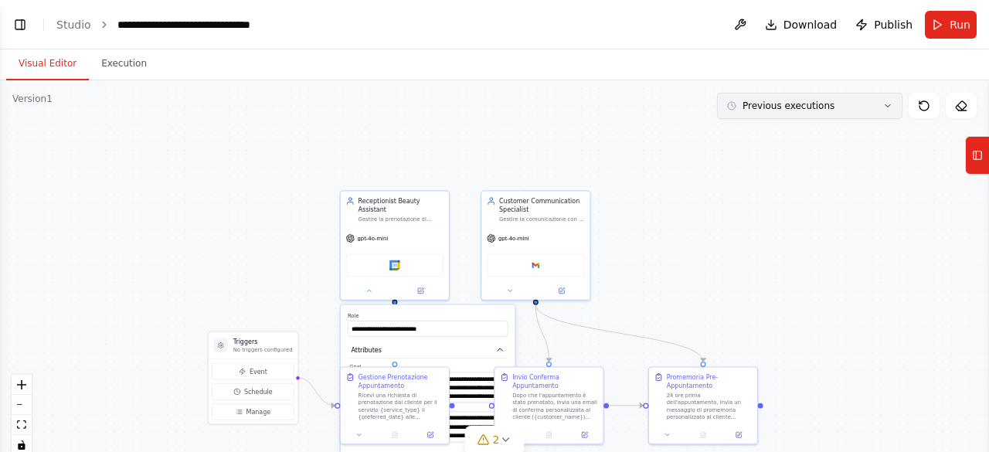
click at [892, 107] on icon at bounding box center [887, 105] width 9 height 9
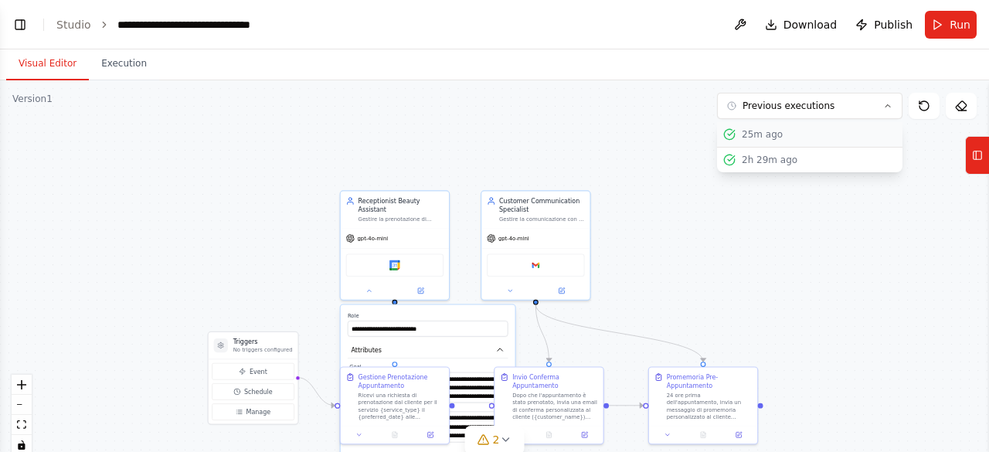
click at [865, 134] on div "25m ago" at bounding box center [819, 134] width 155 height 12
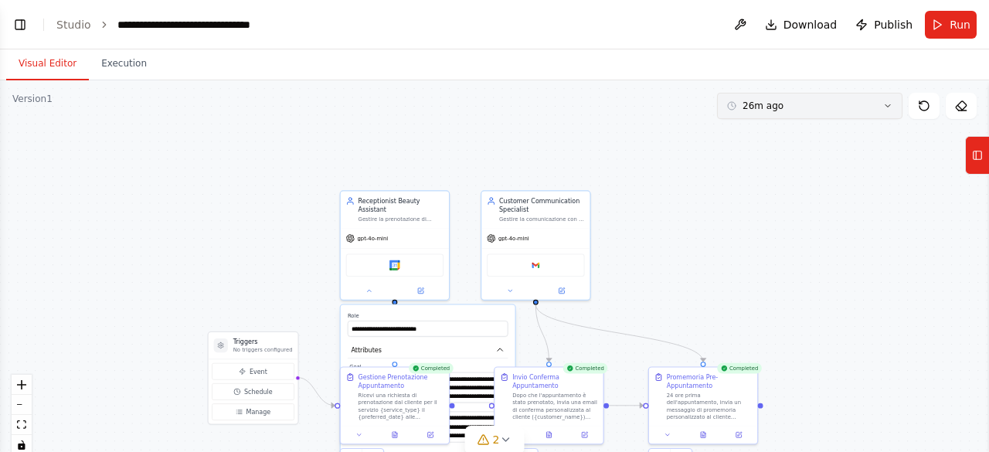
click at [861, 110] on button "26m ago" at bounding box center [809, 106] width 185 height 26
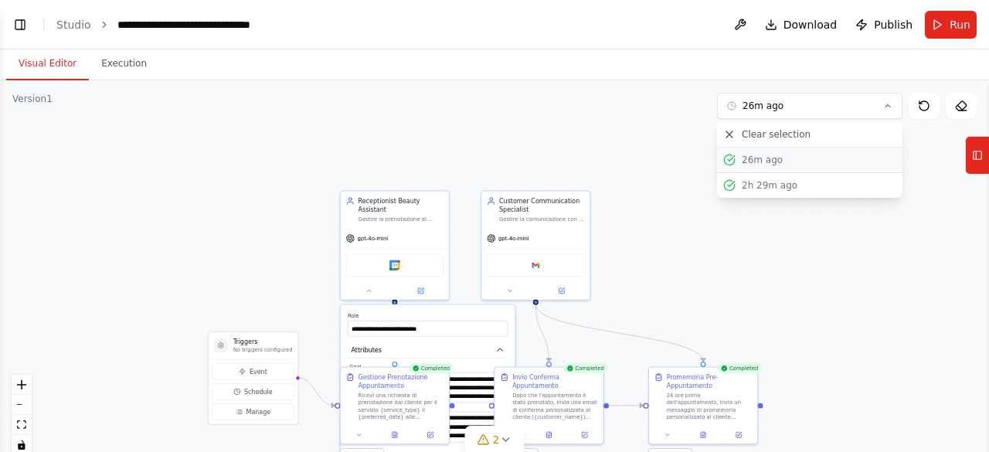
click at [850, 154] on div "26m ago" at bounding box center [819, 160] width 155 height 12
click at [422, 111] on div ".deletable-edge-delete-btn { width: 20px; height: 20px; border: 0px solid #ffff…" at bounding box center [494, 273] width 989 height 386
click at [121, 70] on button "Execution" at bounding box center [124, 64] width 70 height 32
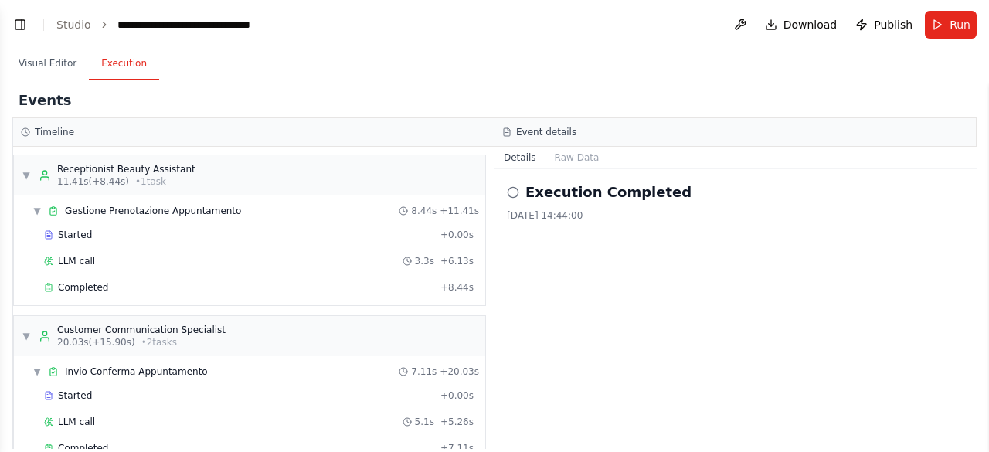
scroll to position [131, 0]
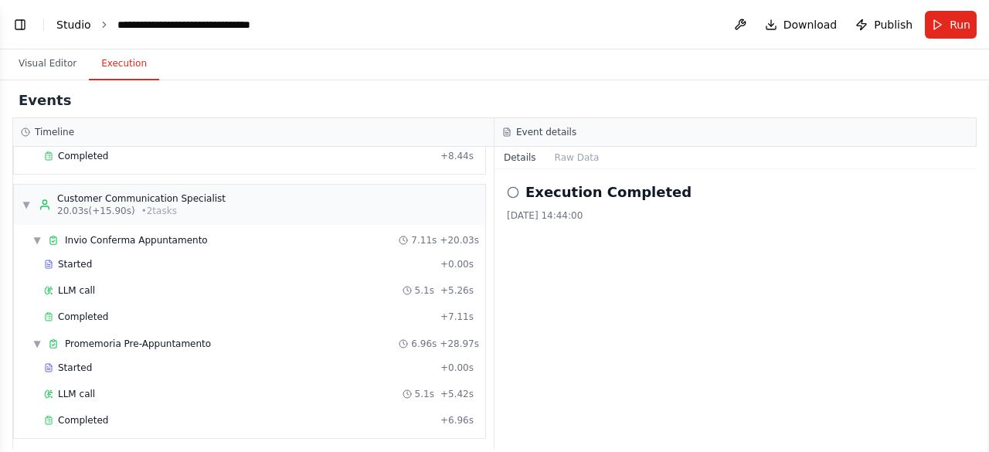
click at [71, 24] on link "Studio" at bounding box center [73, 25] width 35 height 12
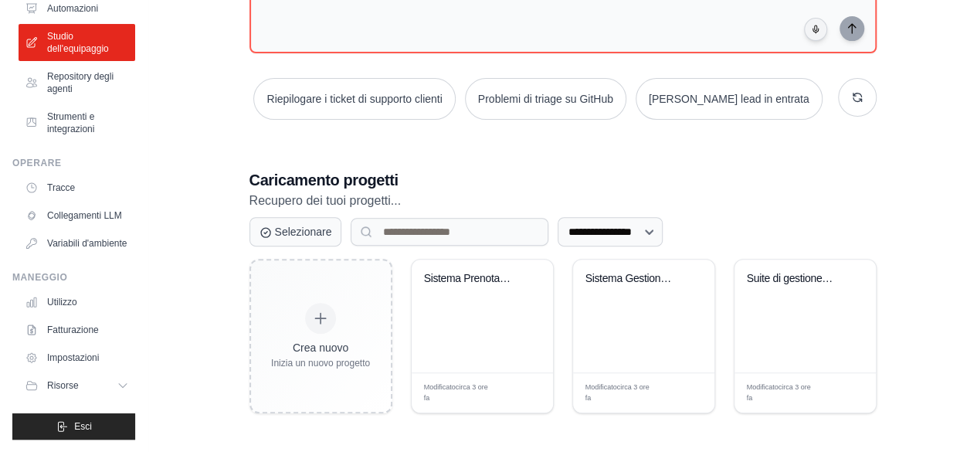
scroll to position [236, 0]
click at [624, 226] on select "**********" at bounding box center [610, 232] width 105 height 29
click at [627, 231] on select "**********" at bounding box center [610, 232] width 105 height 29
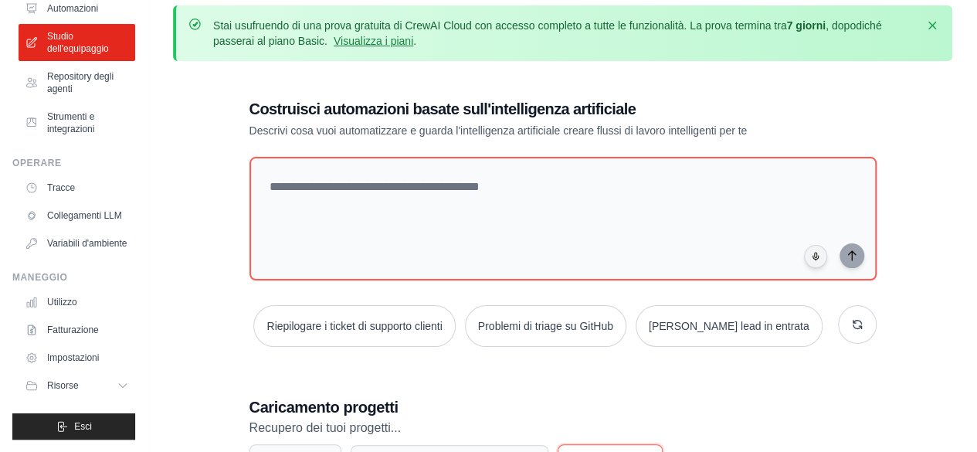
scroll to position [0, 0]
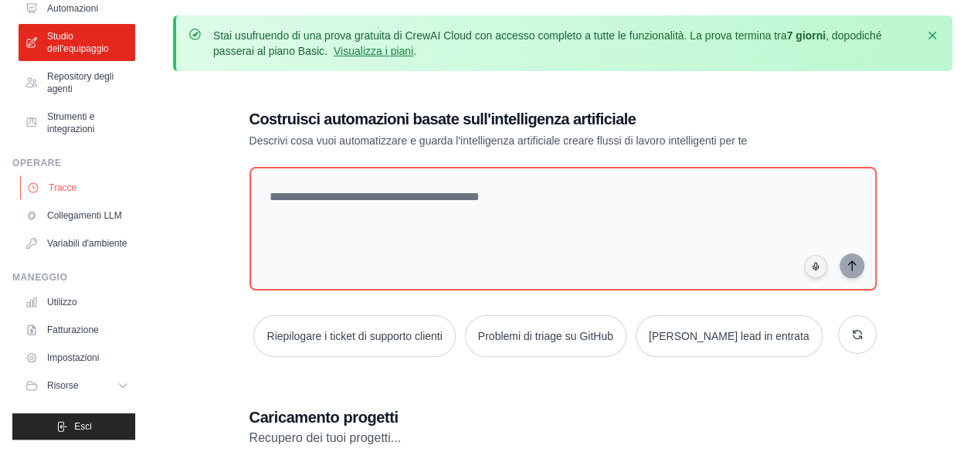
click at [59, 182] on font "Tracce" at bounding box center [63, 187] width 28 height 11
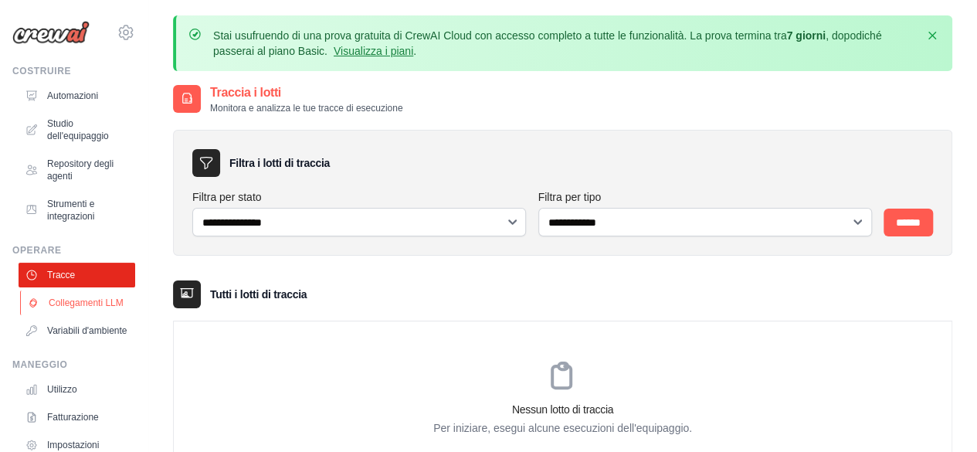
click at [76, 309] on font "Collegamenti LLM" at bounding box center [86, 303] width 75 height 12
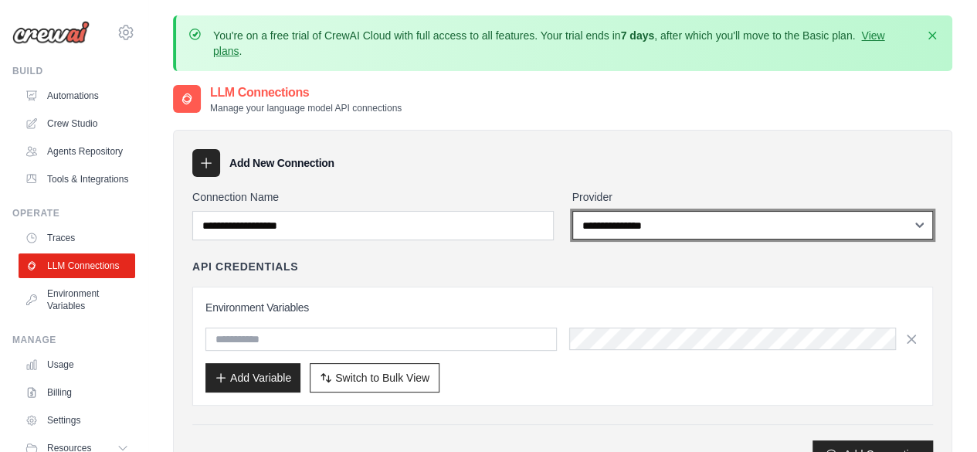
drag, startPoint x: 85, startPoint y: 203, endPoint x: 886, endPoint y: 229, distance: 800.9
click at [886, 229] on select "**********" at bounding box center [754, 225] width 362 height 29
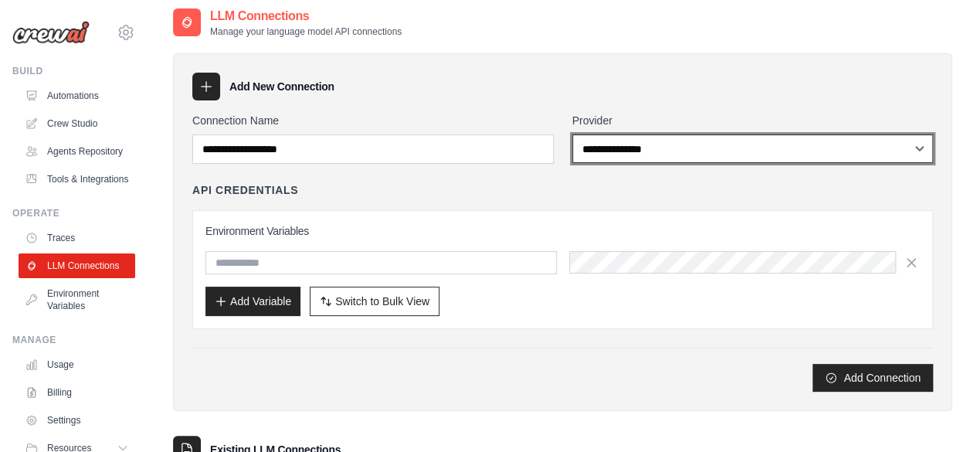
scroll to position [87, 0]
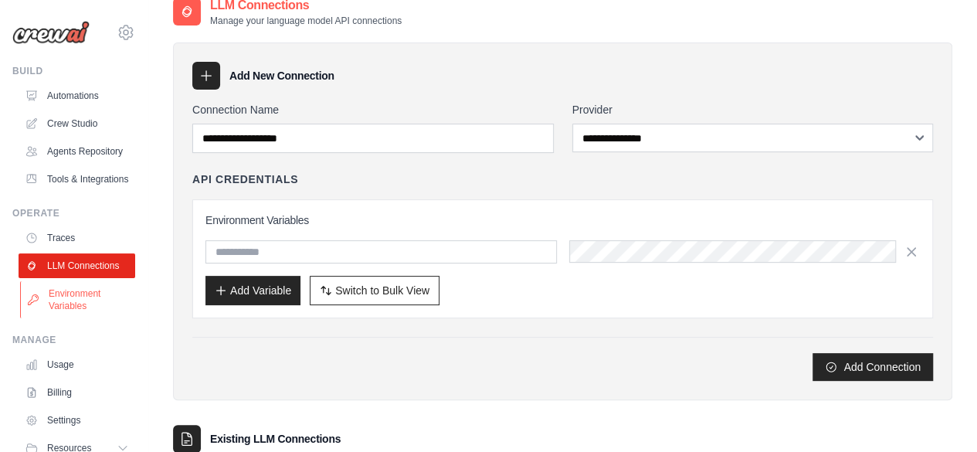
click at [65, 318] on link "Environment Variables" at bounding box center [78, 299] width 117 height 37
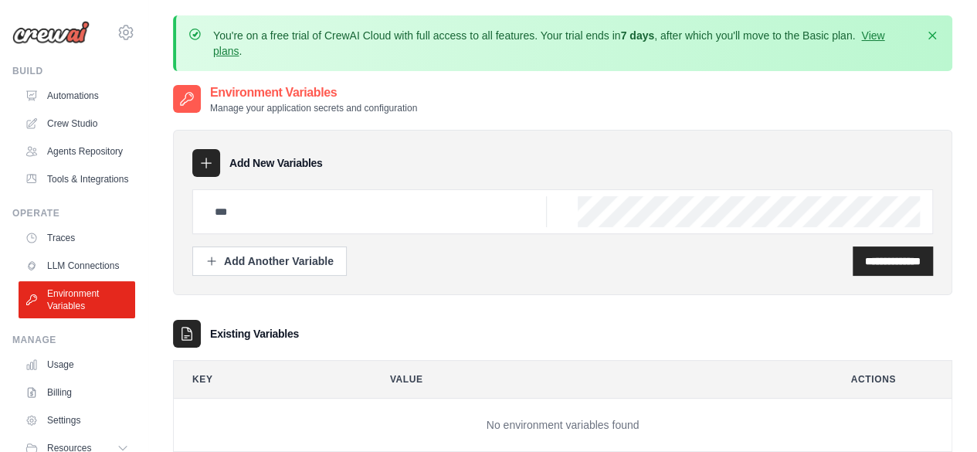
scroll to position [1, 0]
click at [373, 55] on p "You're on a free trial of CrewAI Cloud with full access to all features. Your t…" at bounding box center [564, 42] width 702 height 31
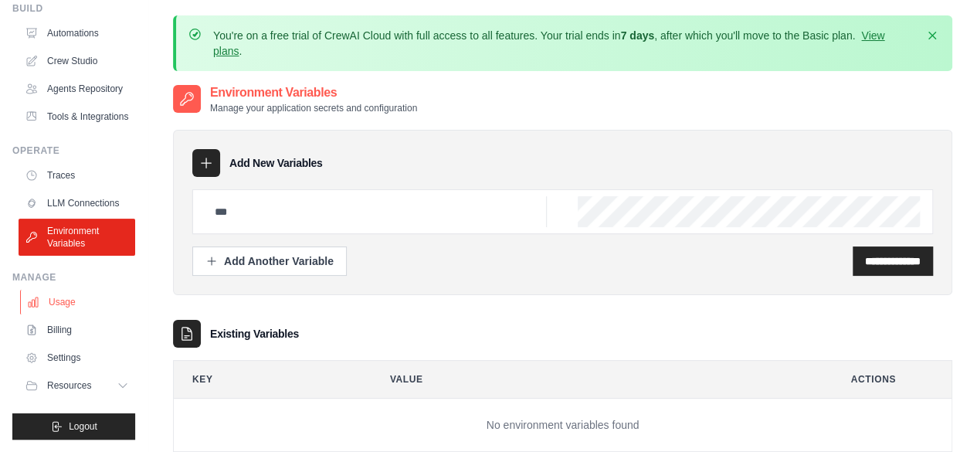
scroll to position [94, 0]
click at [118, 387] on icon at bounding box center [124, 385] width 12 height 12
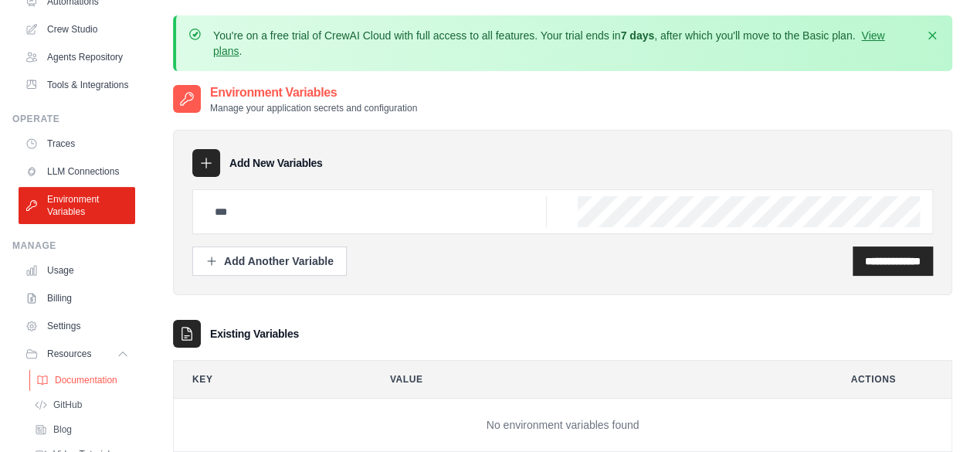
click at [98, 386] on span "Documentation" at bounding box center [86, 380] width 63 height 12
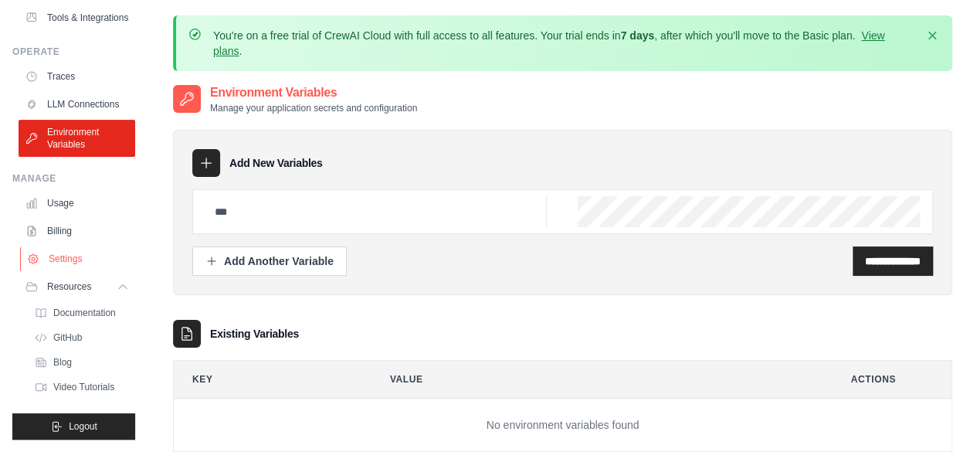
click at [68, 257] on link "Settings" at bounding box center [78, 258] width 117 height 25
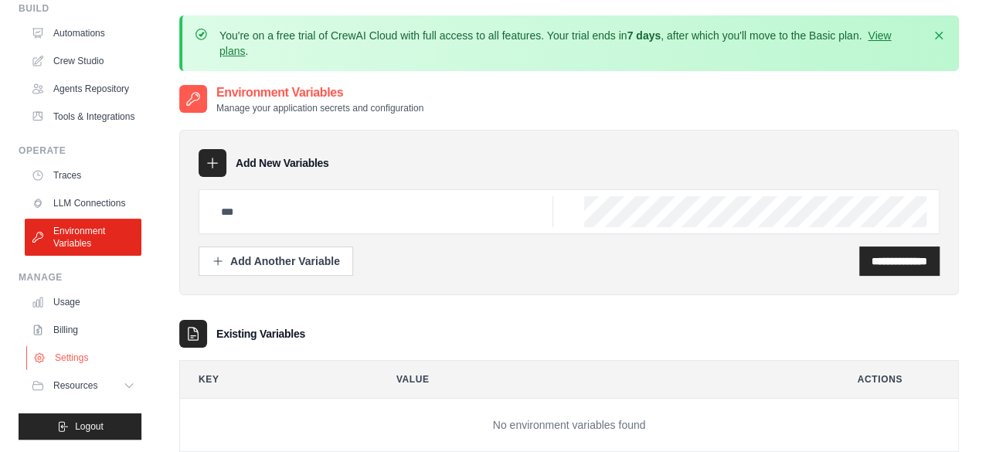
scroll to position [99, 0]
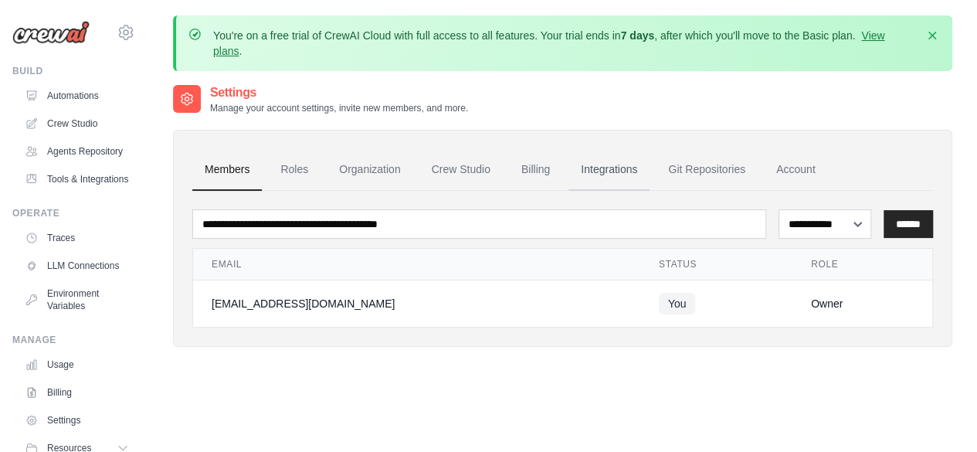
click at [624, 168] on link "Integrations" at bounding box center [609, 170] width 81 height 42
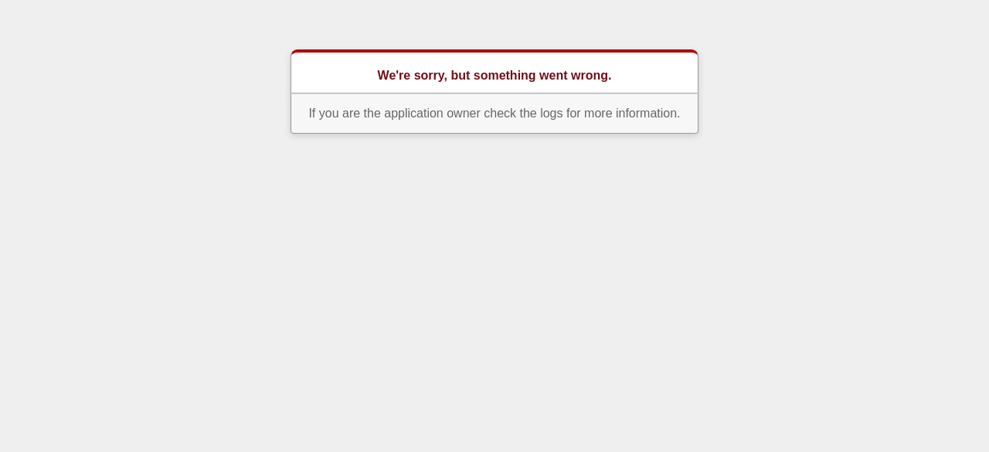
click at [555, 85] on div "We're sorry, but something went wrong." at bounding box center [495, 71] width 408 height 44
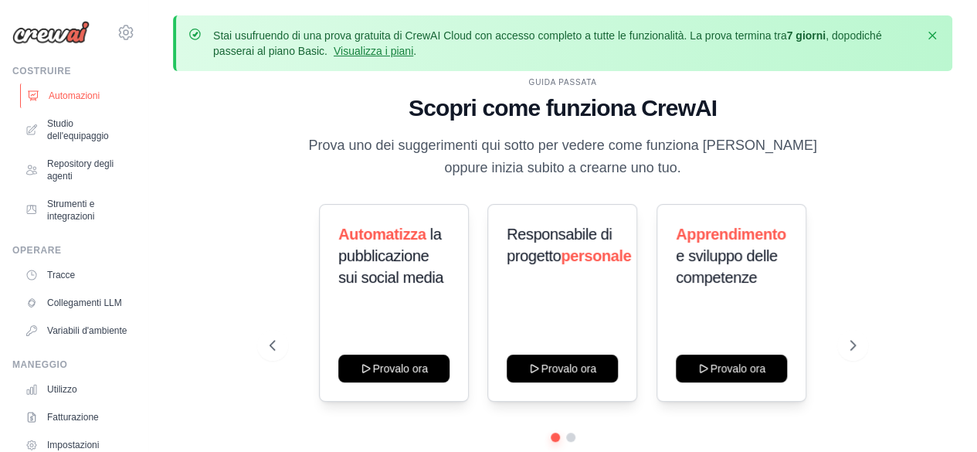
click at [85, 98] on font "Automazioni" at bounding box center [74, 95] width 51 height 11
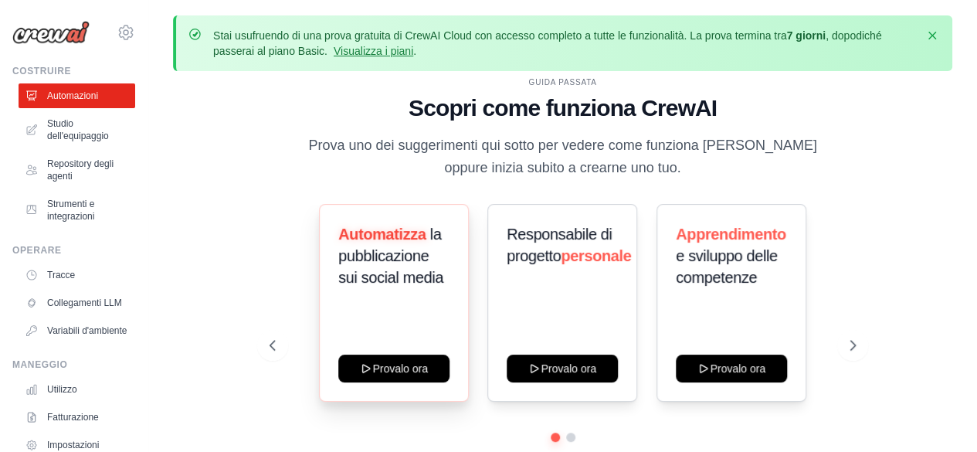
scroll to position [68, 0]
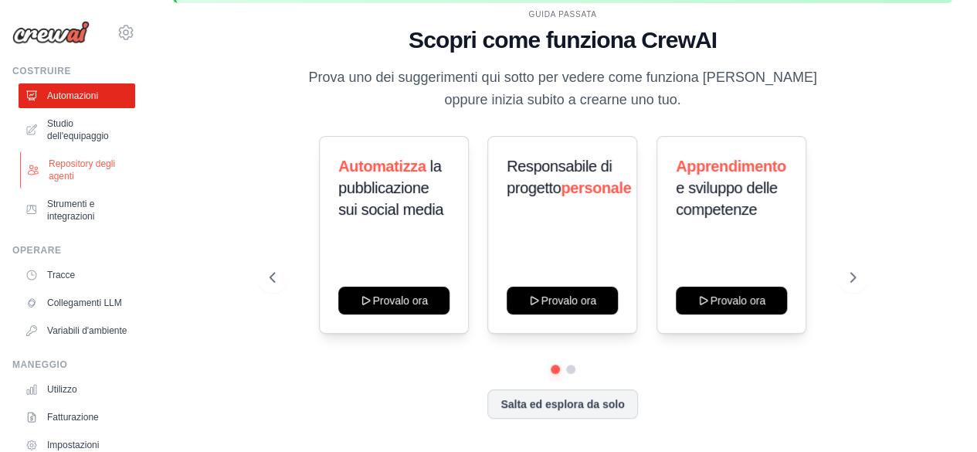
click at [73, 172] on font "Repository degli agenti" at bounding box center [82, 169] width 66 height 23
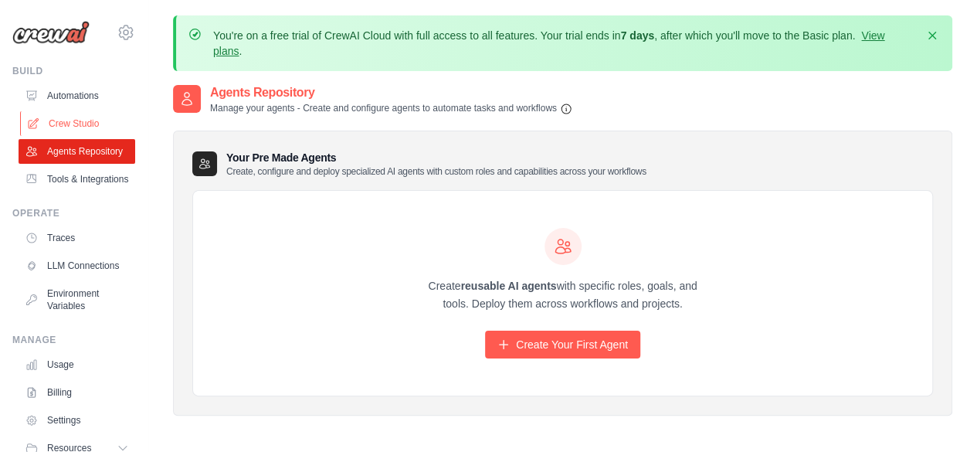
click at [66, 121] on link "Crew Studio" at bounding box center [78, 123] width 117 height 25
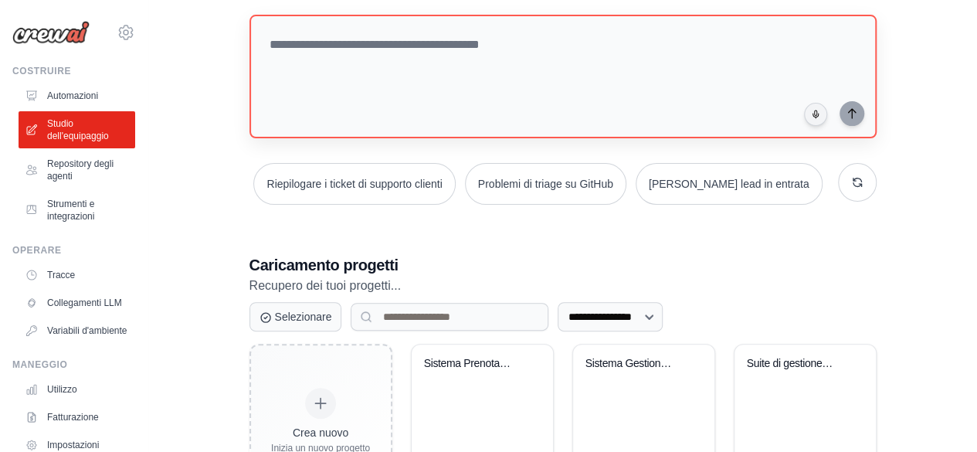
scroll to position [237, 0]
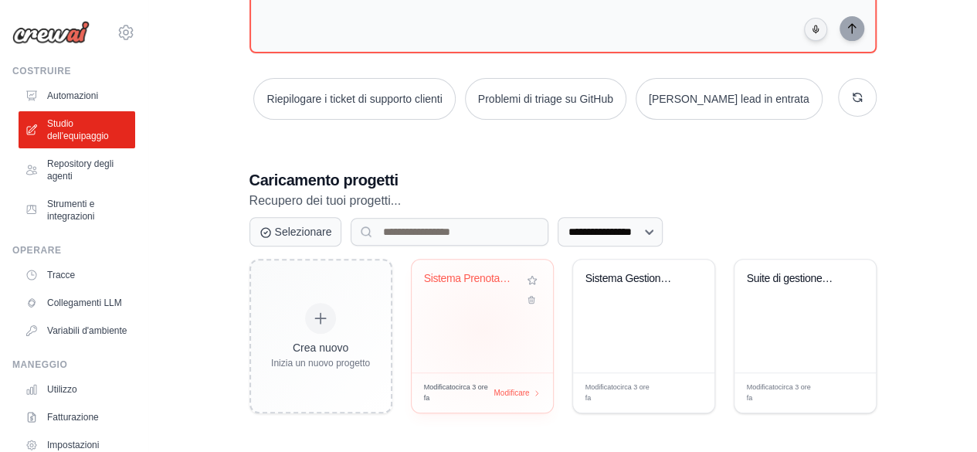
click at [482, 328] on div "Sistema Prenotazioni Salone Beauty" at bounding box center [482, 316] width 141 height 113
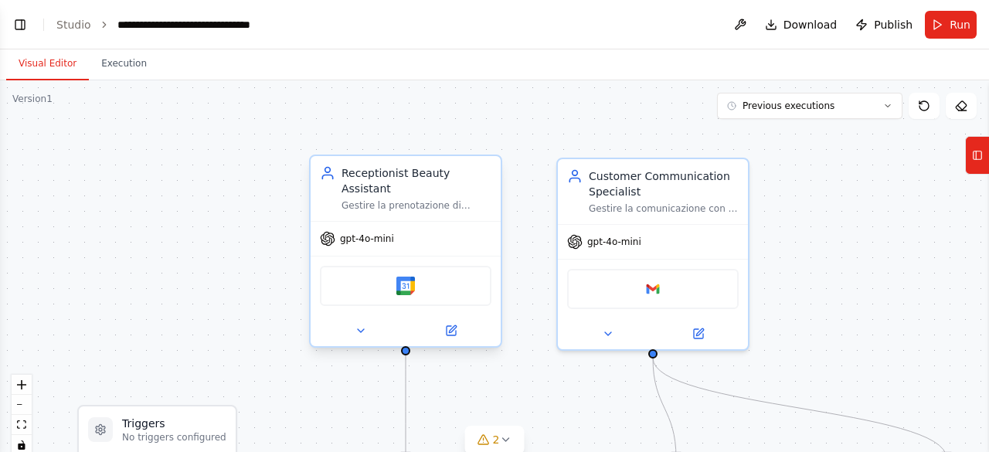
click at [403, 279] on div "Google calendar" at bounding box center [406, 286] width 172 height 40
click at [403, 280] on div "Google calendar" at bounding box center [406, 286] width 172 height 40
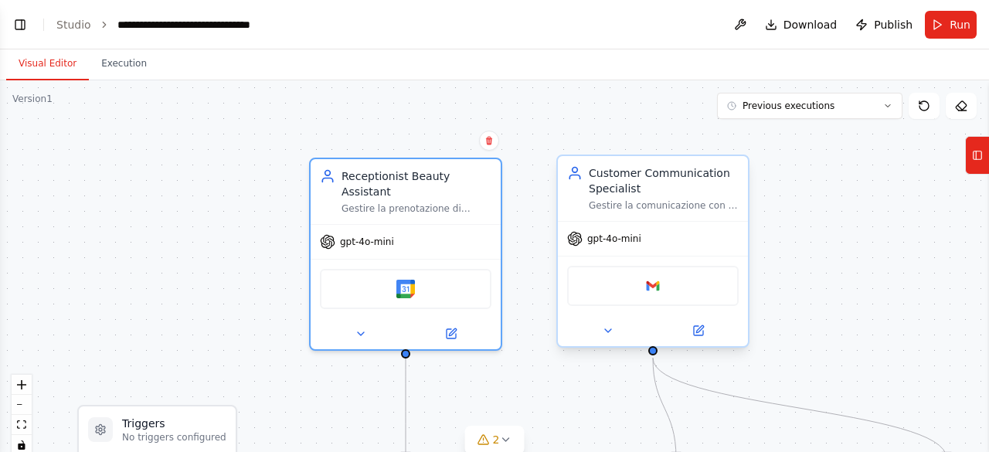
click at [649, 294] on img at bounding box center [653, 286] width 19 height 19
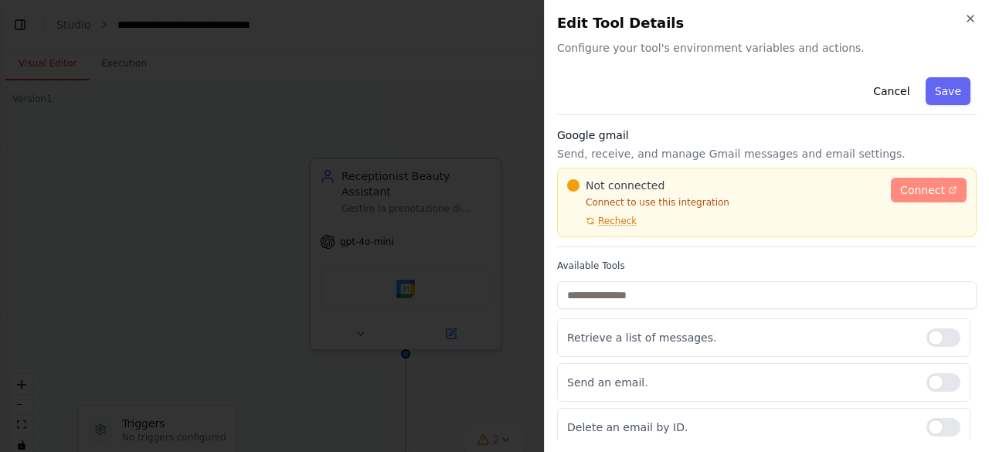
click at [913, 192] on span "Connect" at bounding box center [922, 189] width 45 height 15
click at [617, 223] on span "Recheck" at bounding box center [617, 221] width 39 height 12
click at [930, 180] on link "Connect" at bounding box center [929, 190] width 76 height 25
click at [653, 106] on div "Cancel Save" at bounding box center [767, 93] width 420 height 44
click at [970, 15] on icon "button" at bounding box center [970, 18] width 12 height 12
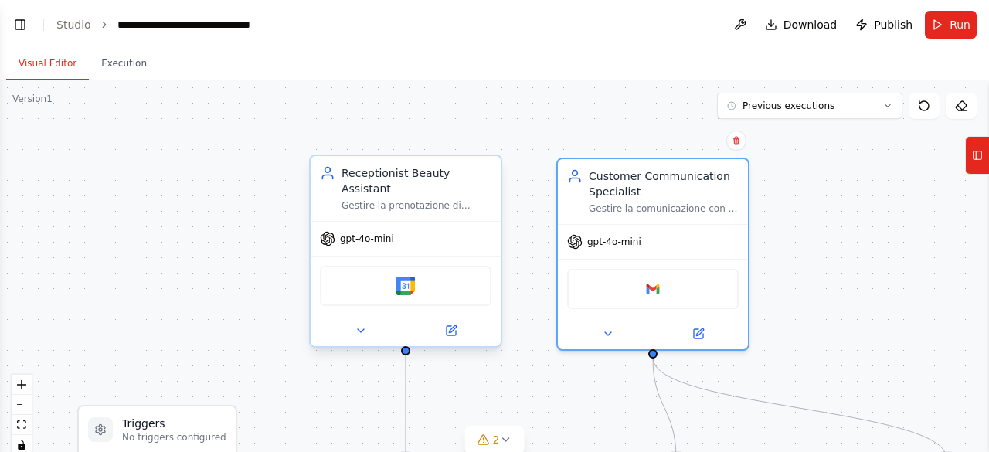
click at [418, 271] on div "Google calendar" at bounding box center [406, 286] width 172 height 40
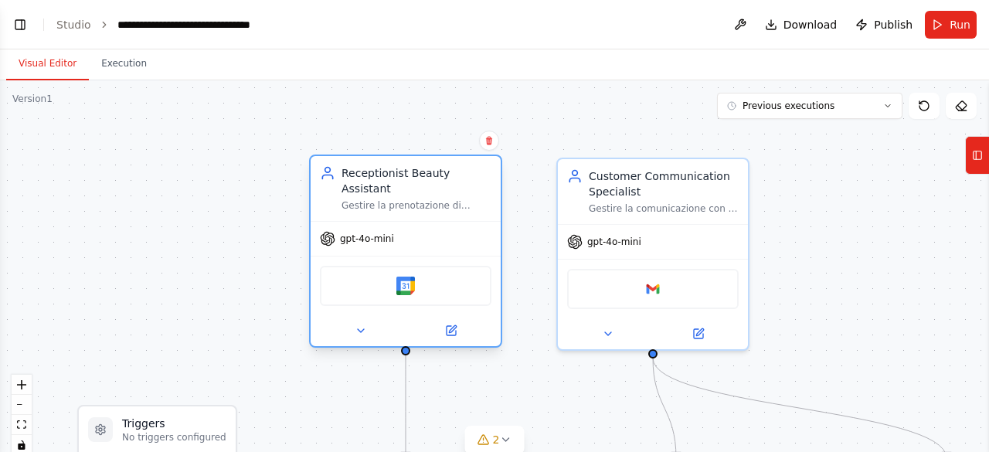
click at [451, 287] on div "Google calendar" at bounding box center [406, 286] width 172 height 40
click at [408, 277] on img at bounding box center [405, 286] width 19 height 19
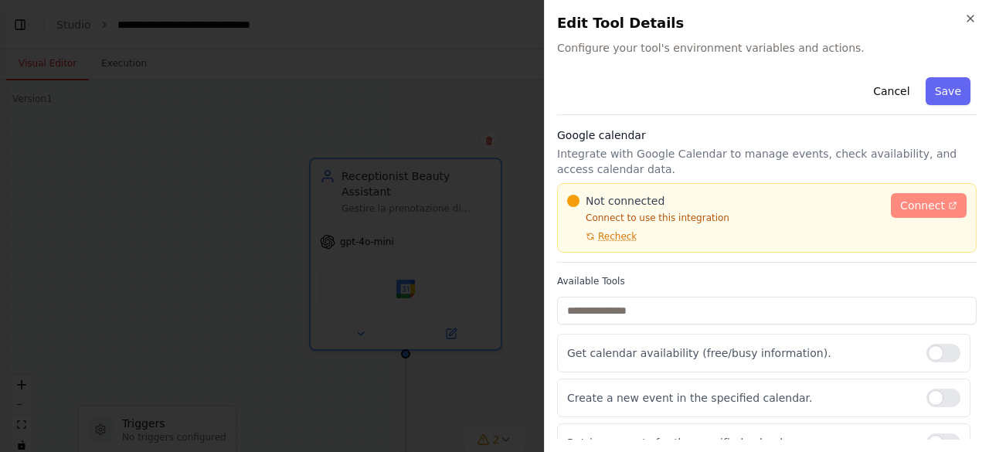
click at [934, 199] on link "Connect" at bounding box center [929, 205] width 76 height 25
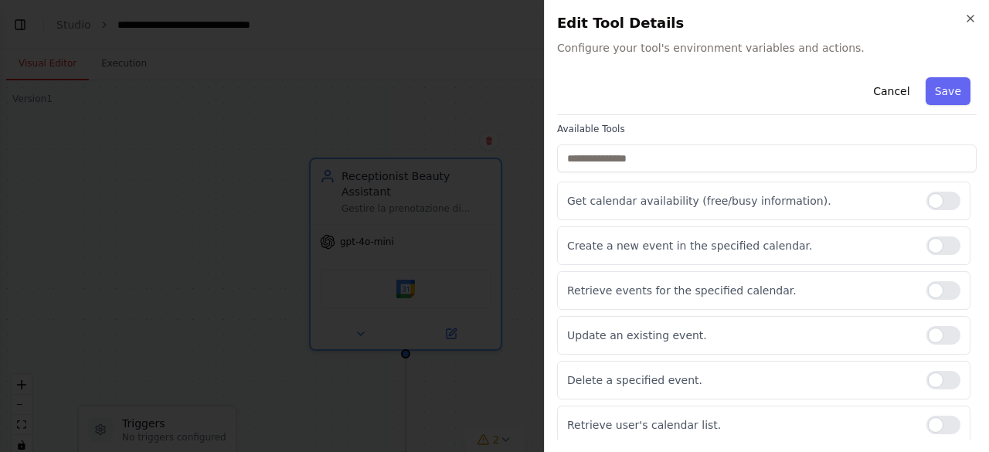
scroll to position [0, 0]
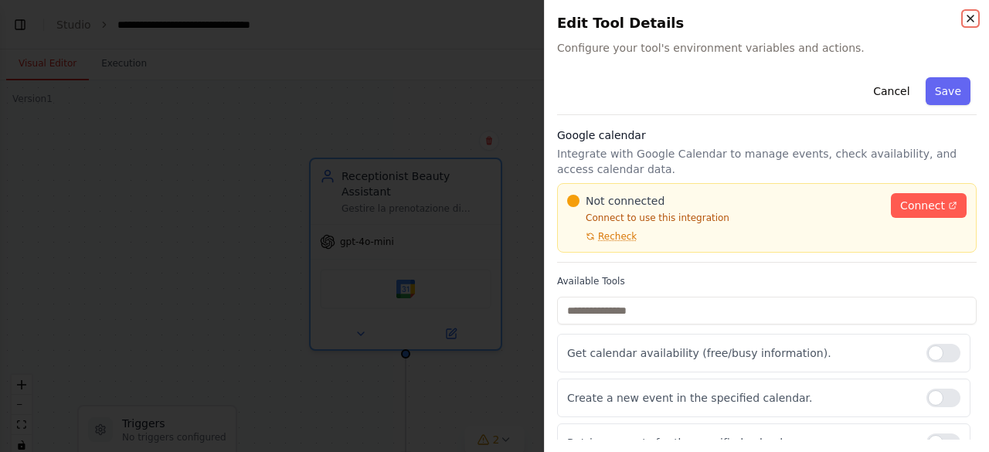
click at [967, 19] on icon "button" at bounding box center [970, 18] width 12 height 12
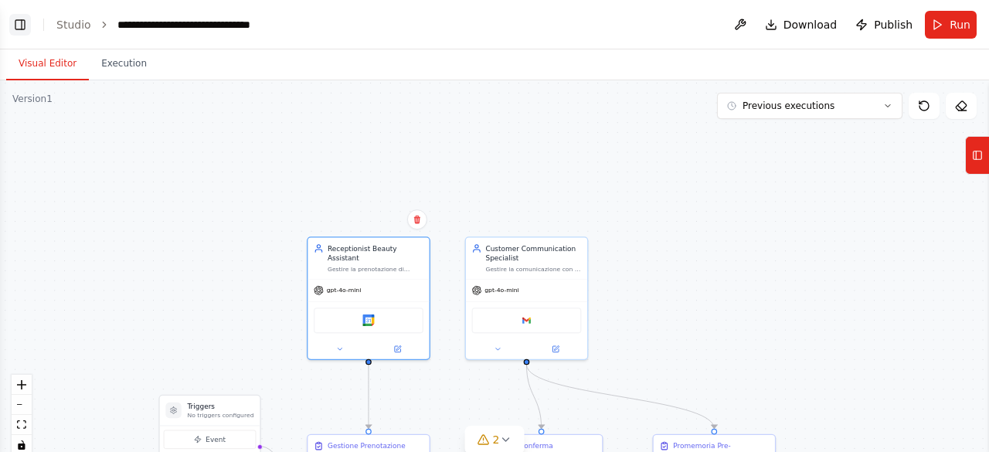
click at [16, 18] on button "Toggle Left Sidebar" at bounding box center [20, 25] width 22 height 22
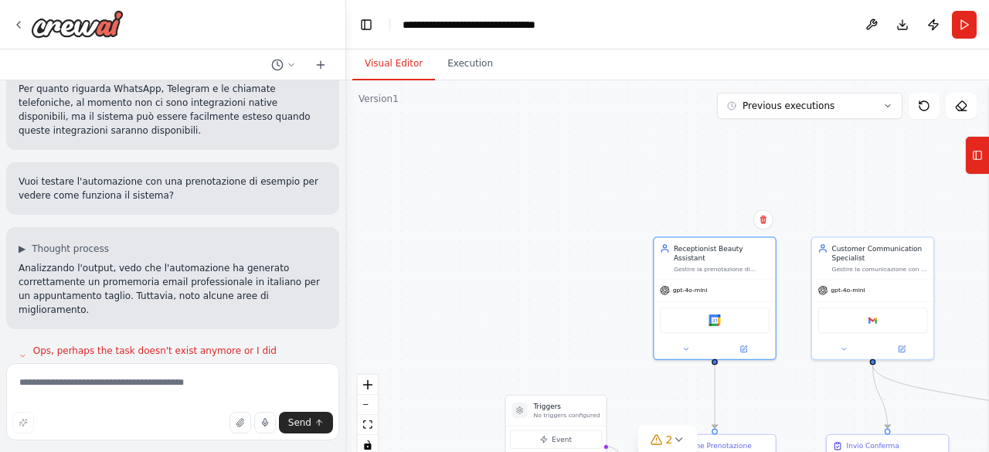
scroll to position [1827, 0]
click at [133, 241] on div "▶ Thought process Analizzando l'output, vedo che l'automazione ha generato corr…" at bounding box center [173, 278] width 308 height 74
click at [25, 241] on span "▶" at bounding box center [22, 247] width 7 height 12
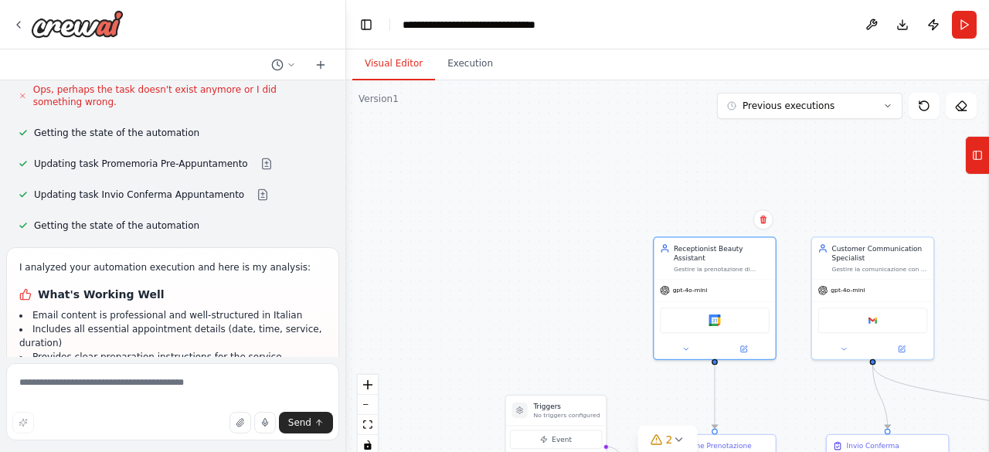
scroll to position [2531, 0]
click at [185, 386] on textarea at bounding box center [172, 401] width 333 height 77
type textarea "**********"
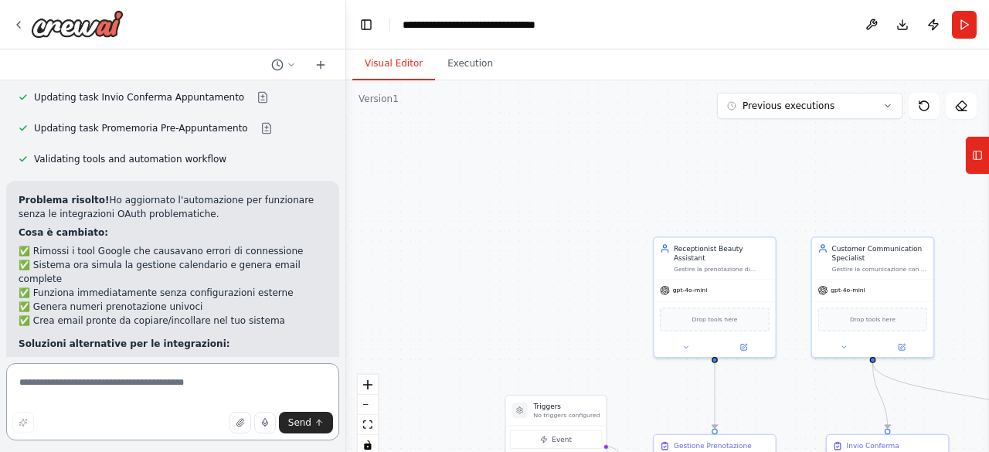
scroll to position [3324, 0]
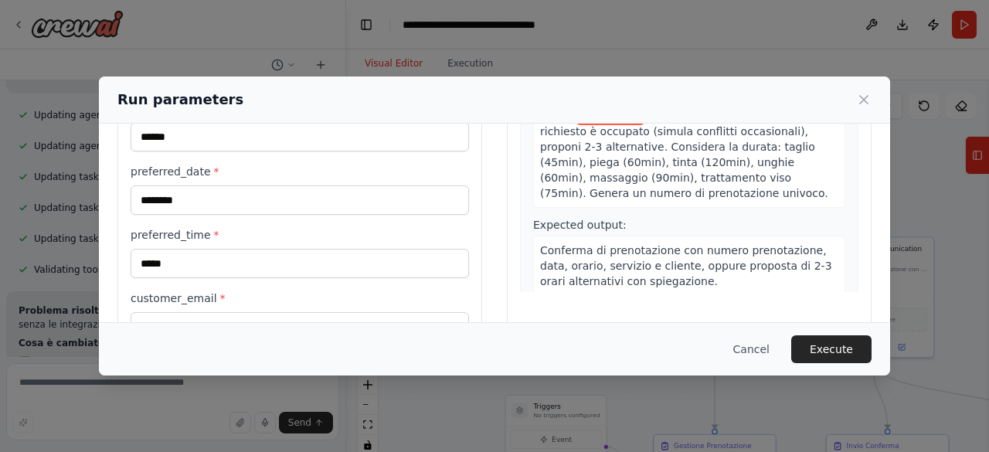
scroll to position [250, 0]
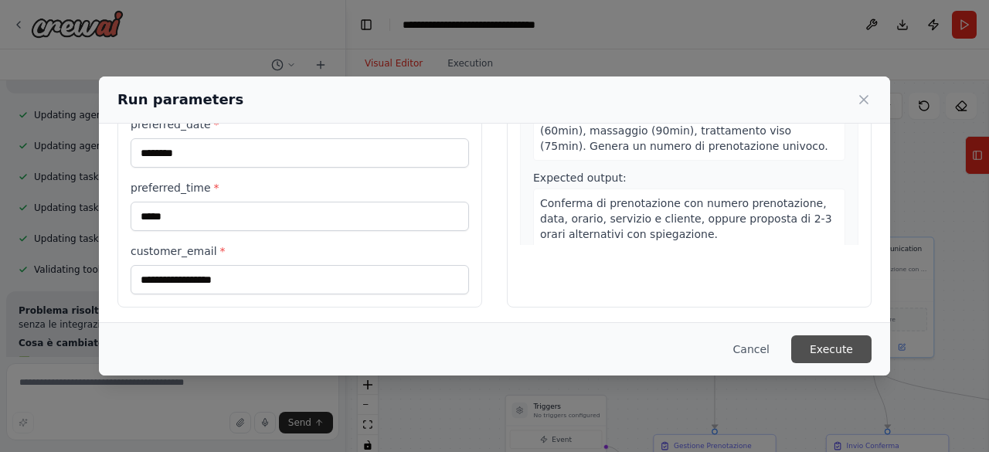
click at [847, 348] on button "Execute" at bounding box center [831, 349] width 80 height 28
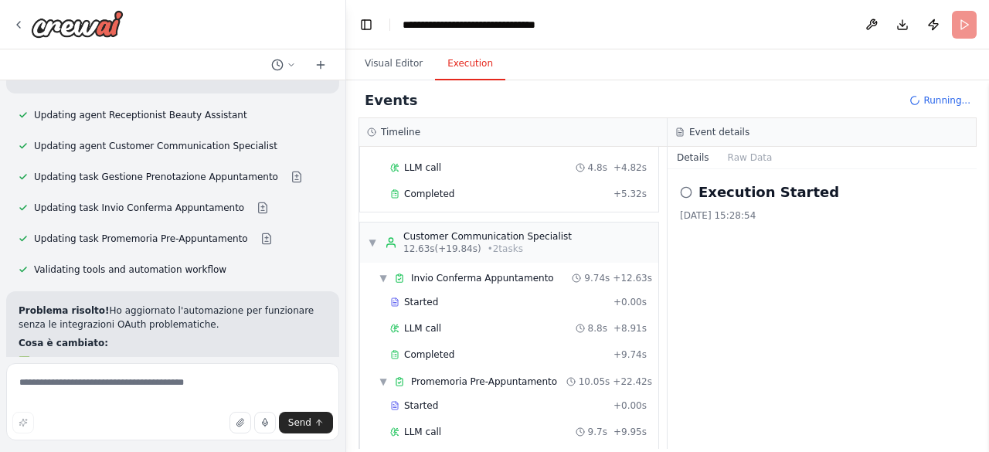
scroll to position [131, 0]
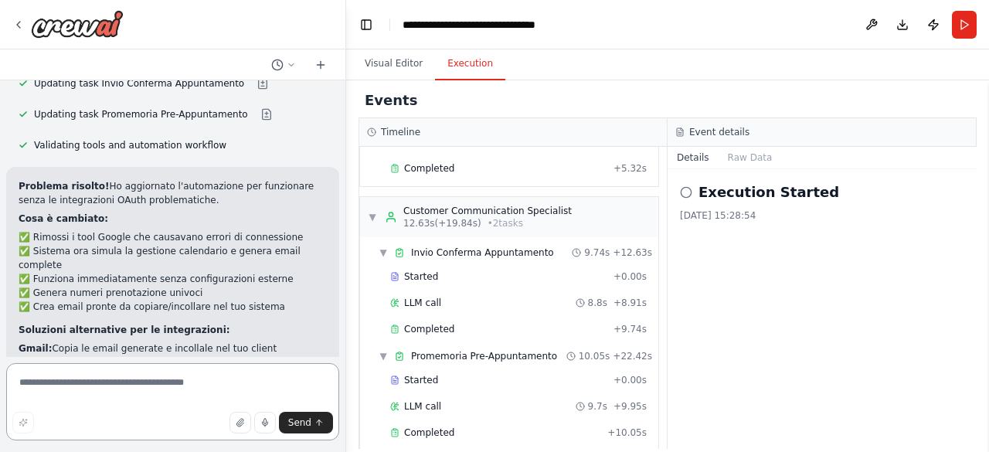
click at [130, 375] on textarea at bounding box center [172, 401] width 333 height 77
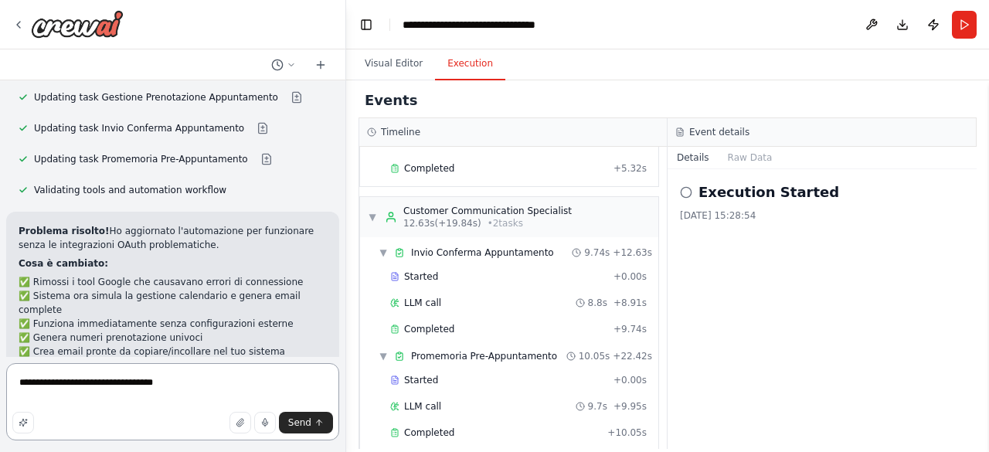
scroll to position [3279, 0]
type textarea "**********"
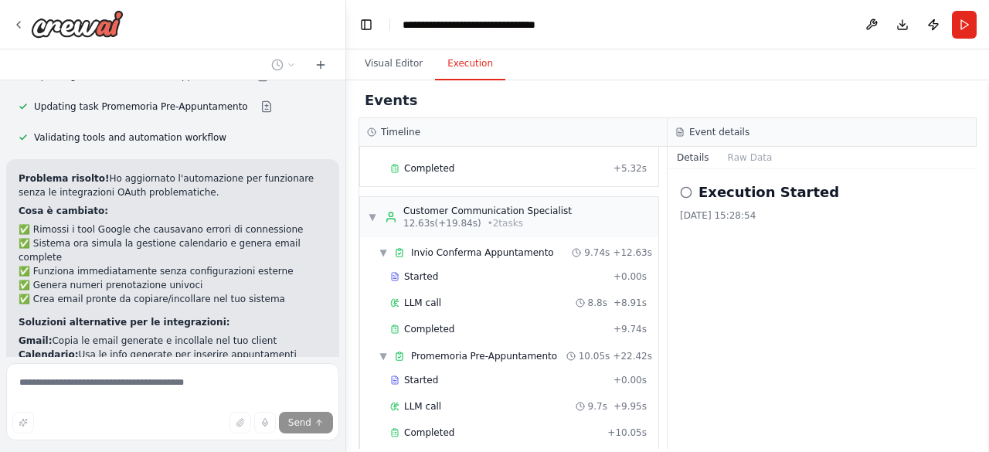
scroll to position [3335, 0]
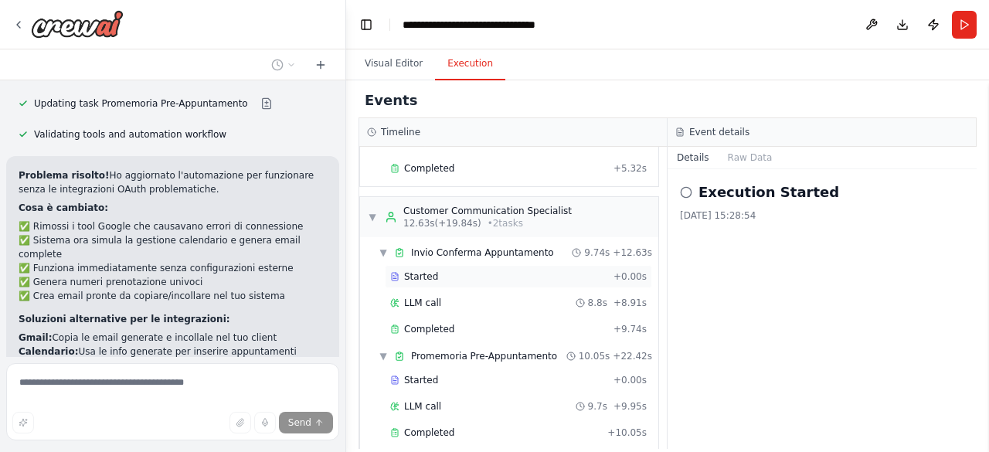
click at [459, 269] on div "Started + 0.00s" at bounding box center [518, 276] width 267 height 23
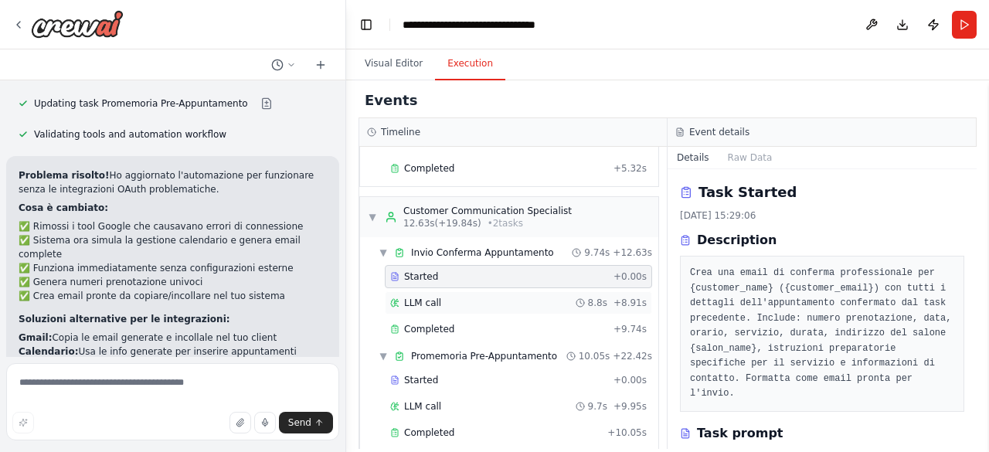
scroll to position [3348, 0]
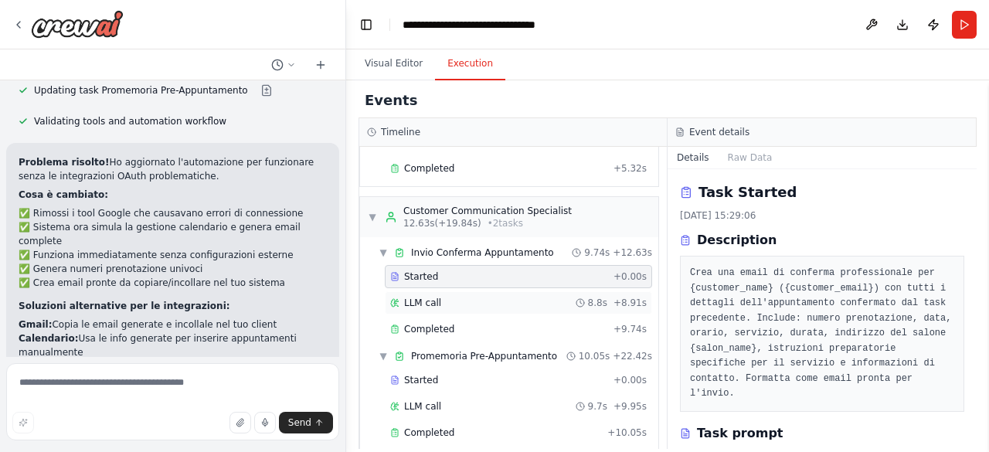
click at [435, 297] on span "LLM call" at bounding box center [422, 303] width 37 height 12
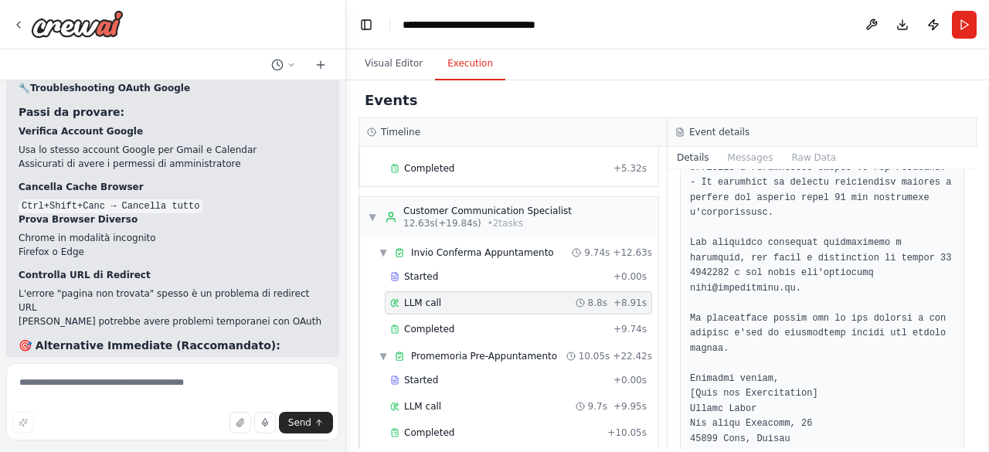
scroll to position [486, 0]
click at [506, 318] on div "Completed + 9.74s" at bounding box center [518, 329] width 267 height 23
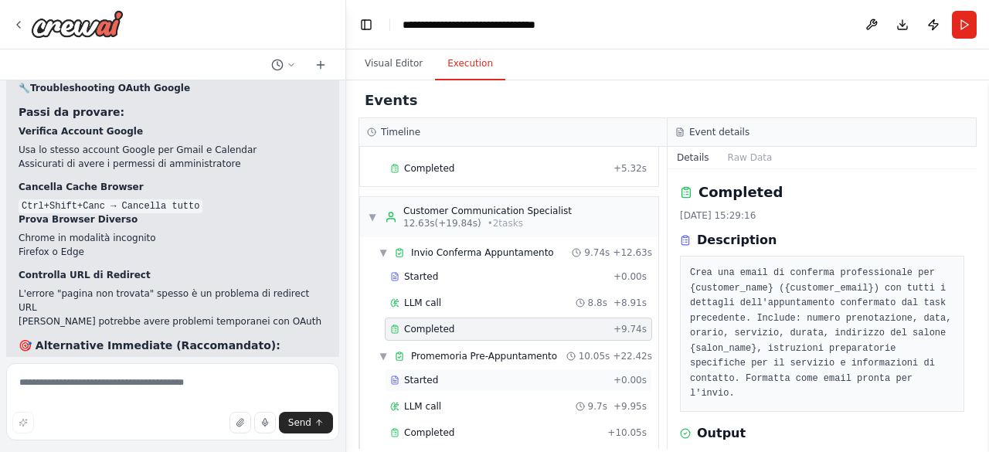
click at [495, 374] on div "Started" at bounding box center [498, 380] width 217 height 12
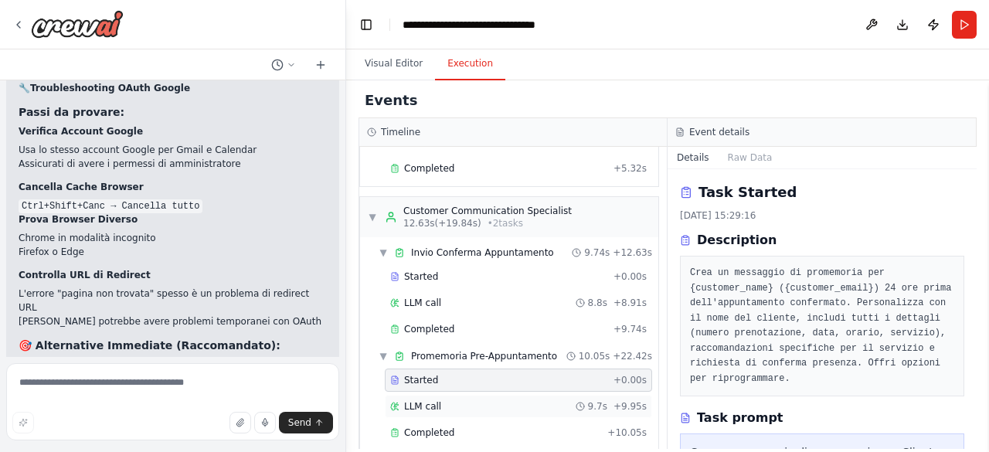
click at [495, 400] on div "LLM call 9.7s + 9.95s" at bounding box center [518, 406] width 257 height 12
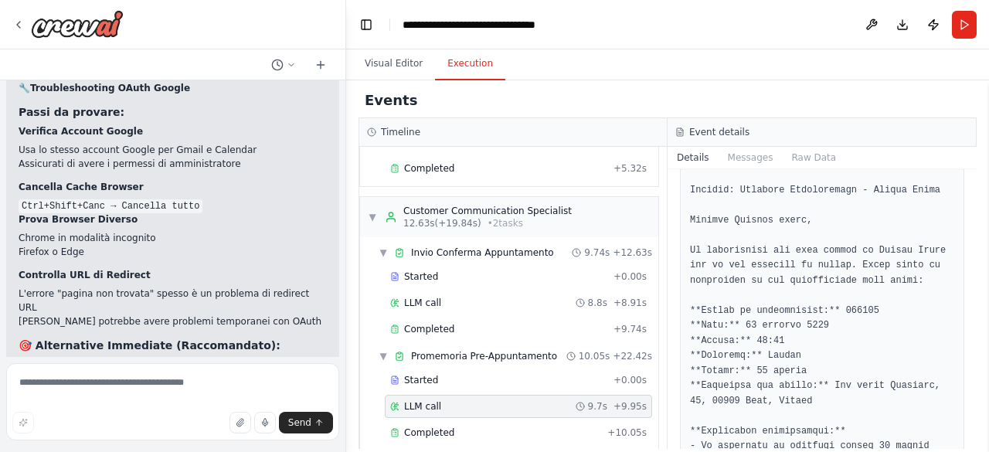
scroll to position [172, 0]
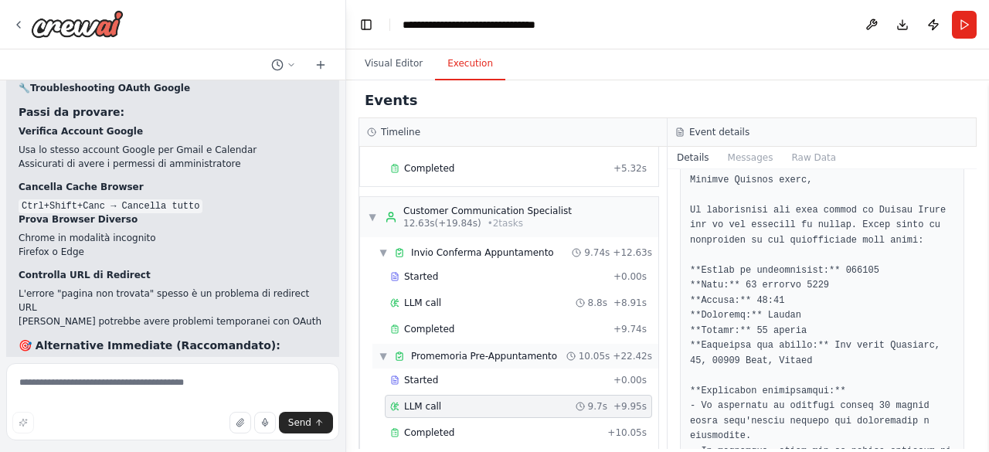
click at [539, 350] on span "Promemoria Pre-Appuntamento" at bounding box center [484, 356] width 146 height 12
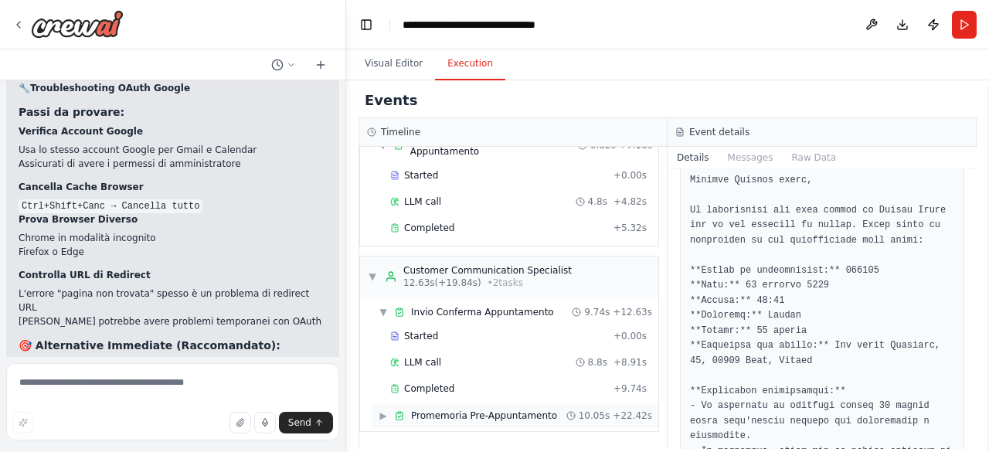
scroll to position [54, 0]
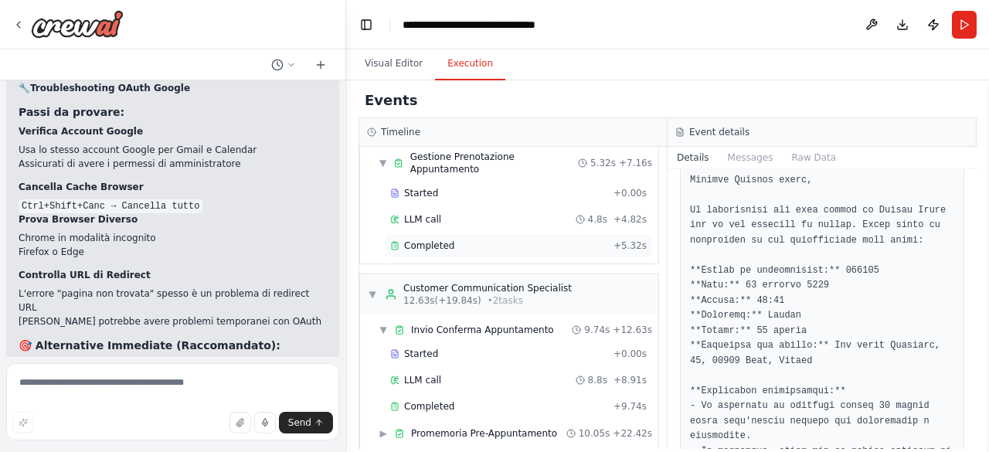
click at [502, 240] on div "Completed" at bounding box center [498, 246] width 217 height 12
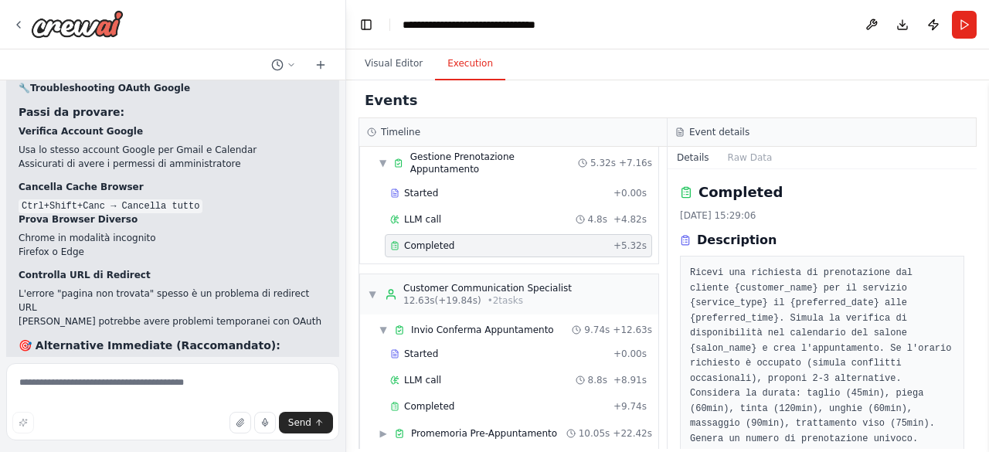
click at [980, 259] on div "Events Timeline ▼ Receptionist Beauty Assistant 7.16s (+5.32s) • 1 task ▼ Gesti…" at bounding box center [667, 266] width 643 height 372
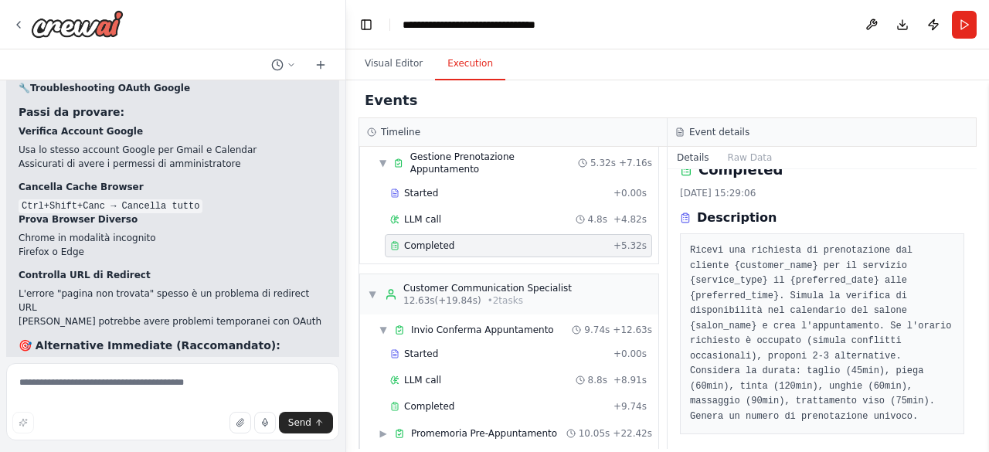
scroll to position [0, 0]
